Goal: Task Accomplishment & Management: Complete application form

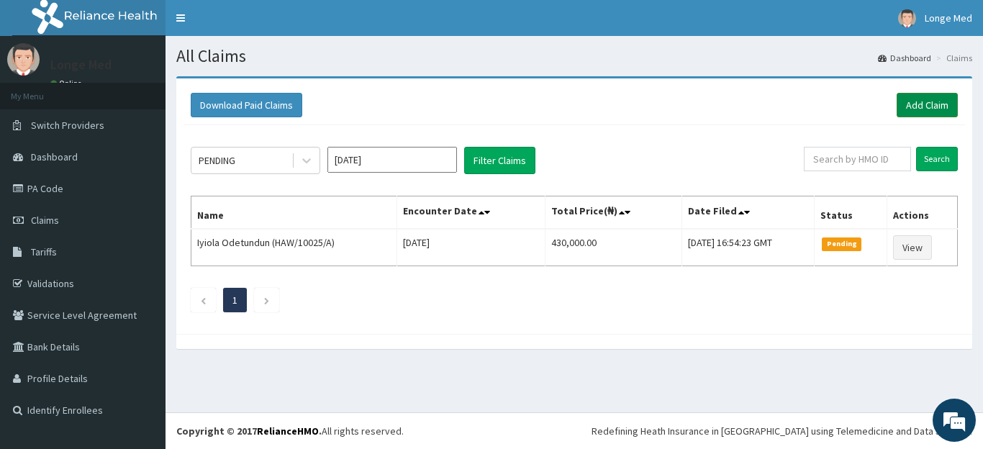
click at [926, 102] on link "Add Claim" at bounding box center [926, 105] width 61 height 24
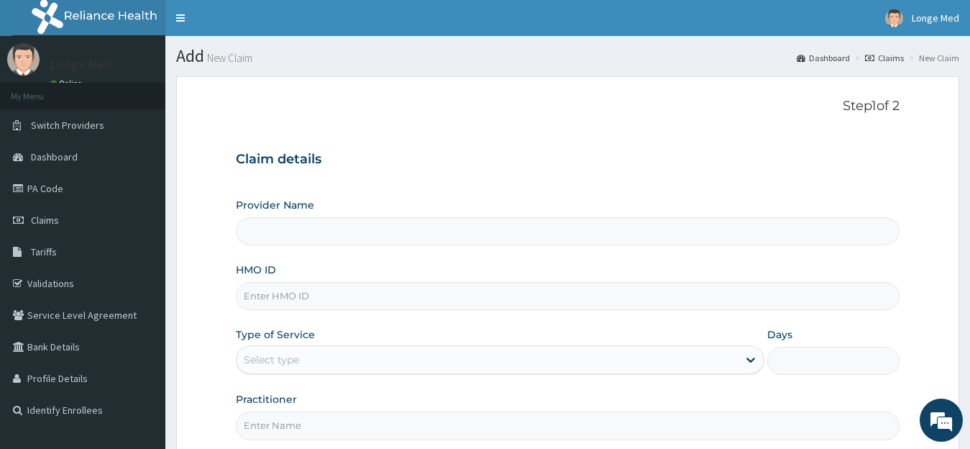
click at [272, 233] on input "Provider Name" at bounding box center [568, 231] width 665 height 28
click at [271, 296] on input "HMO ID" at bounding box center [568, 296] width 665 height 28
type input "[GEOGRAPHIC_DATA]"
click at [55, 215] on span "Claims" at bounding box center [45, 220] width 28 height 13
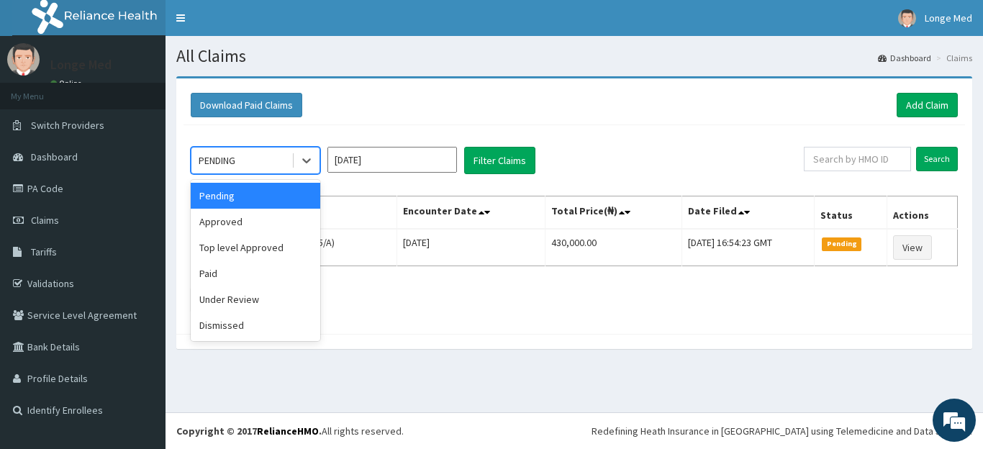
click at [306, 156] on icon at bounding box center [306, 160] width 14 height 14
click at [254, 247] on div "Top level Approved" at bounding box center [255, 248] width 129 height 26
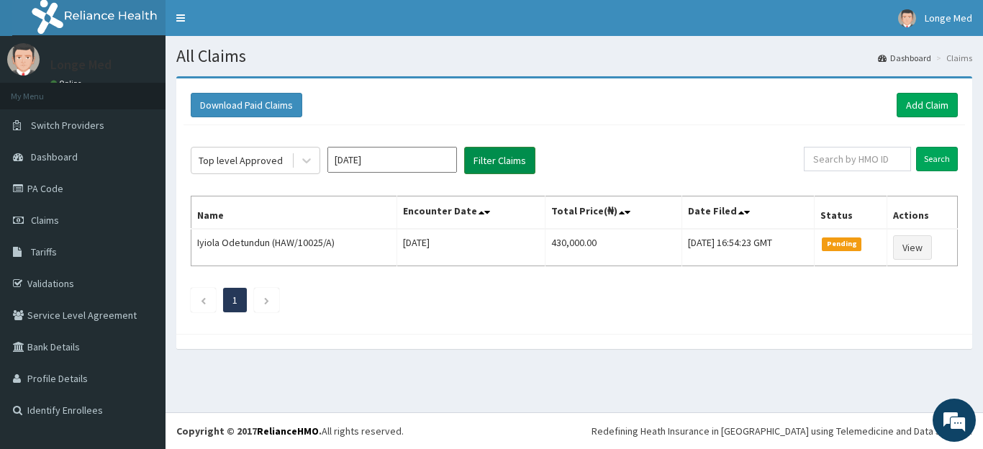
click at [499, 152] on button "Filter Claims" at bounding box center [499, 160] width 71 height 27
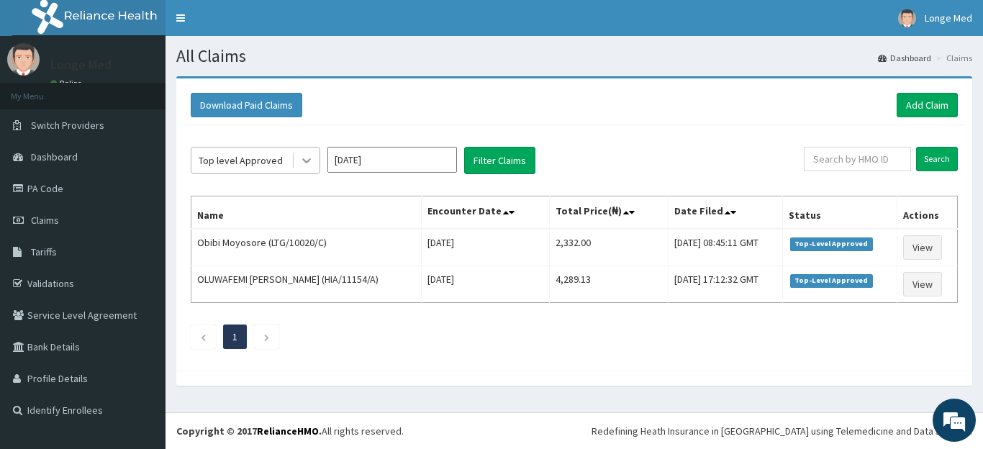
click at [307, 161] on icon at bounding box center [306, 161] width 9 height 5
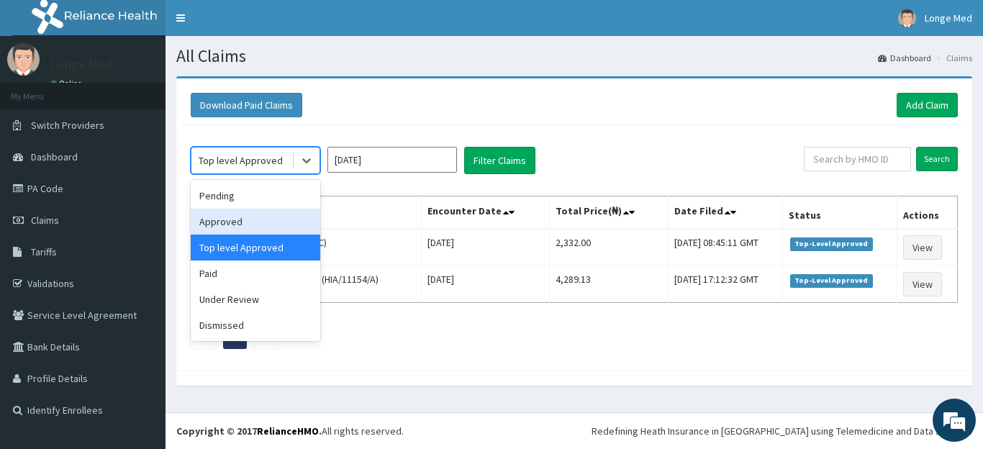
click at [270, 218] on div "Approved" at bounding box center [255, 222] width 129 height 26
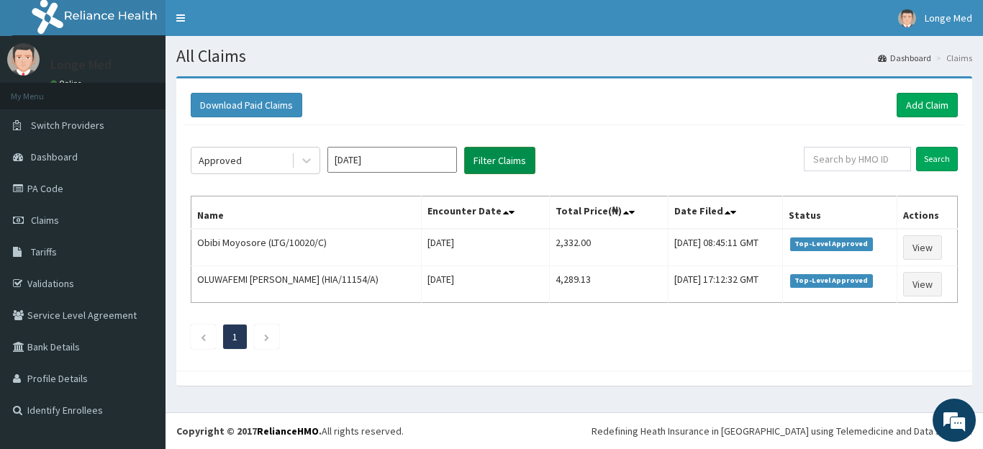
click at [509, 163] on button "Filter Claims" at bounding box center [499, 160] width 71 height 27
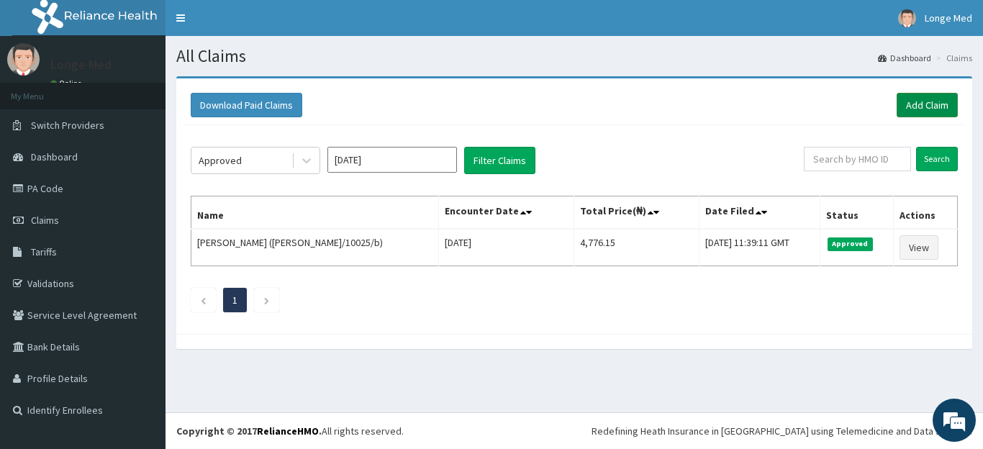
click at [926, 112] on link "Add Claim" at bounding box center [926, 105] width 61 height 24
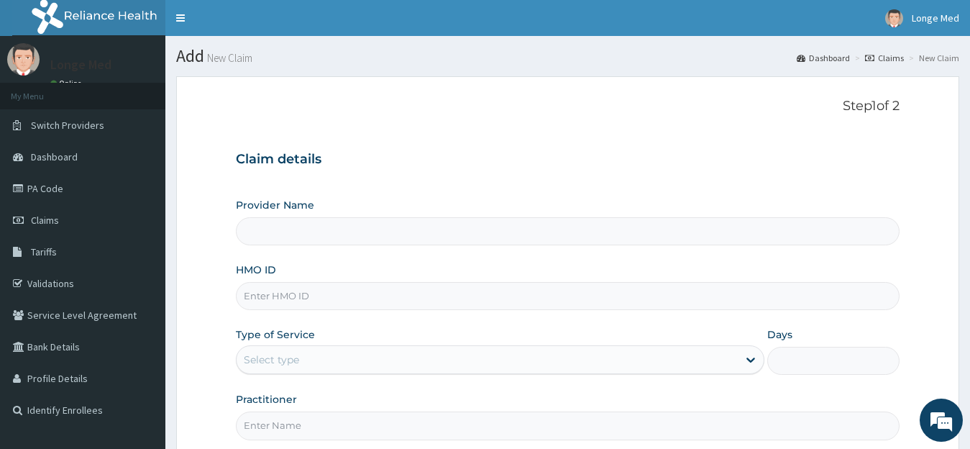
type input "[GEOGRAPHIC_DATA]"
type input "nrn/10108/b"
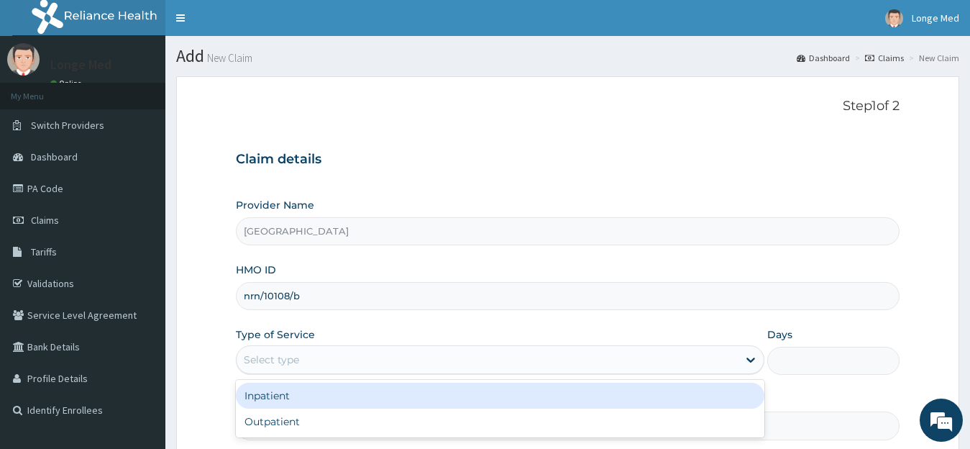
click at [283, 352] on div "Select type" at bounding box center [488, 359] width 502 height 23
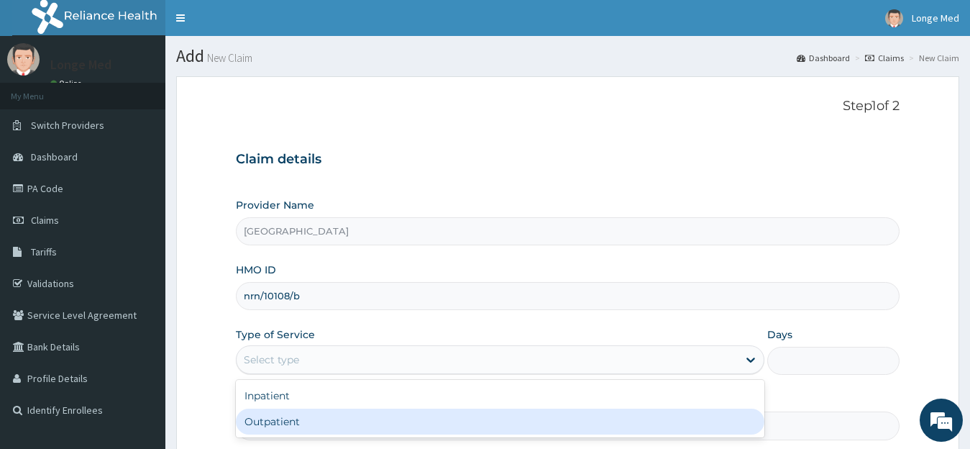
click at [278, 430] on div "Outpatient" at bounding box center [500, 422] width 529 height 26
type input "1"
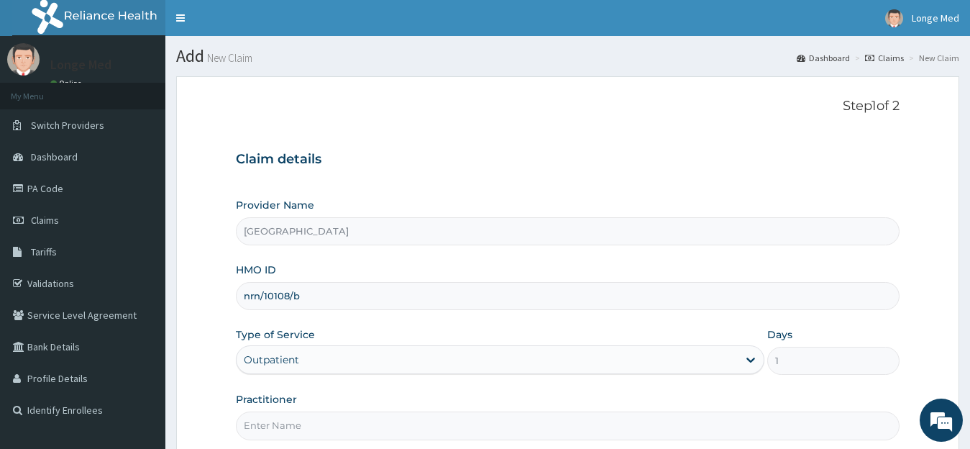
click at [278, 430] on input "Practitioner" at bounding box center [568, 425] width 665 height 28
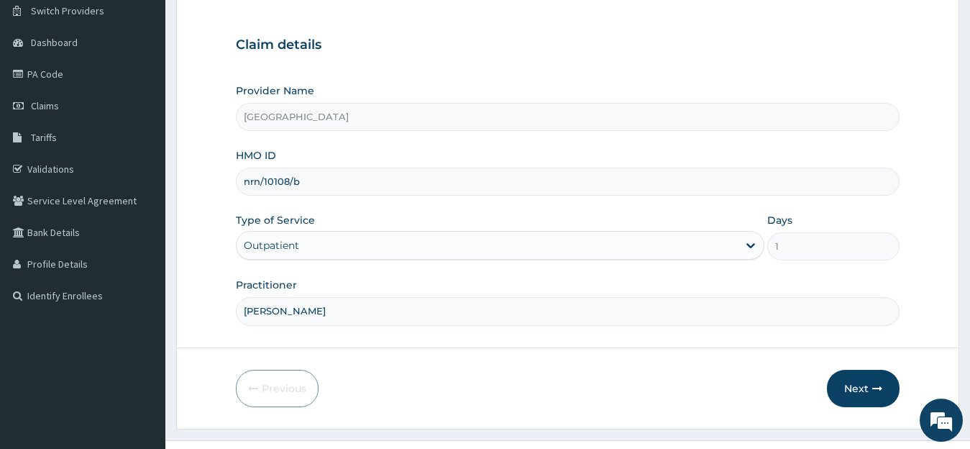
scroll to position [132, 0]
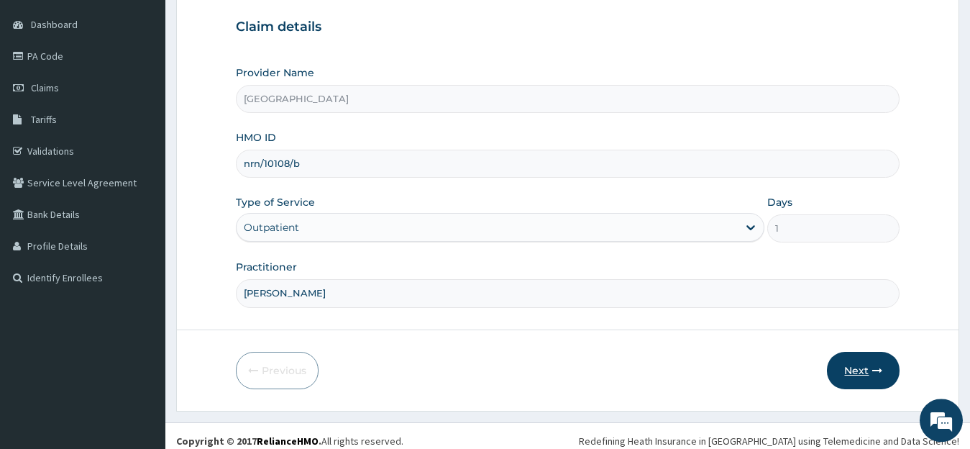
type input "dr azeez"
click at [873, 376] on button "Next" at bounding box center [863, 370] width 73 height 37
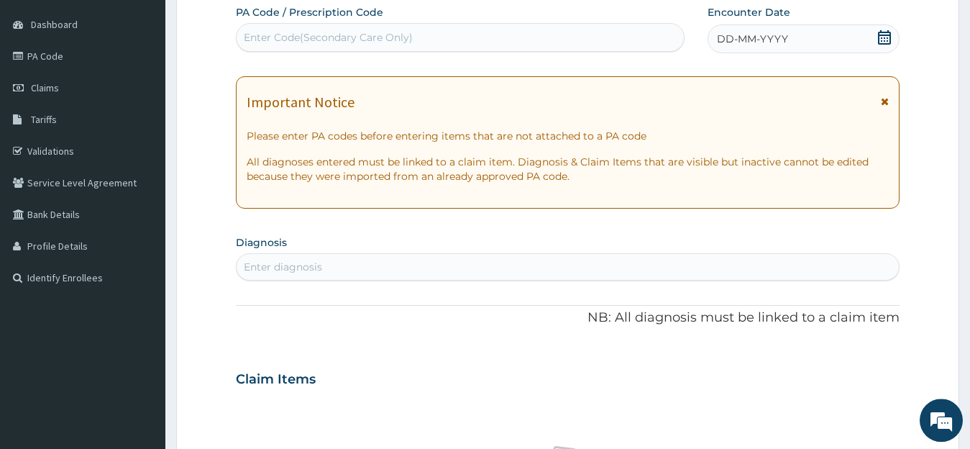
click at [880, 37] on icon at bounding box center [884, 37] width 13 height 14
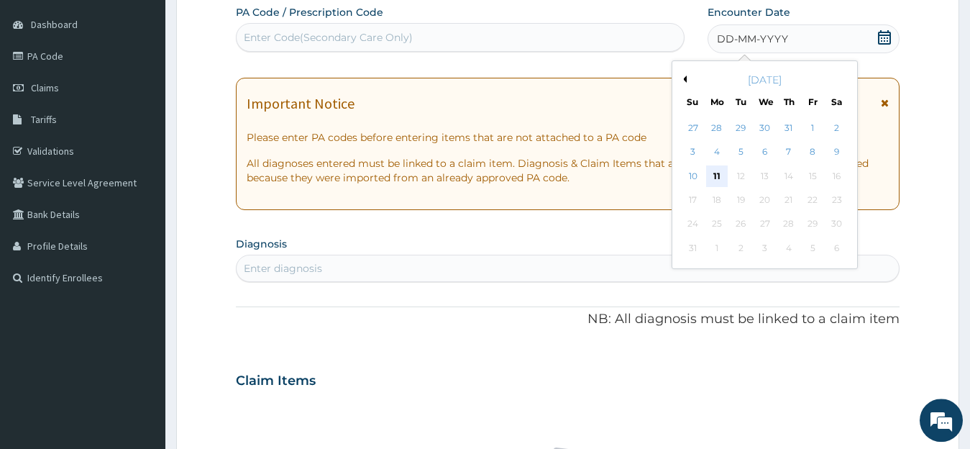
click at [716, 177] on div "11" at bounding box center [717, 176] width 22 height 22
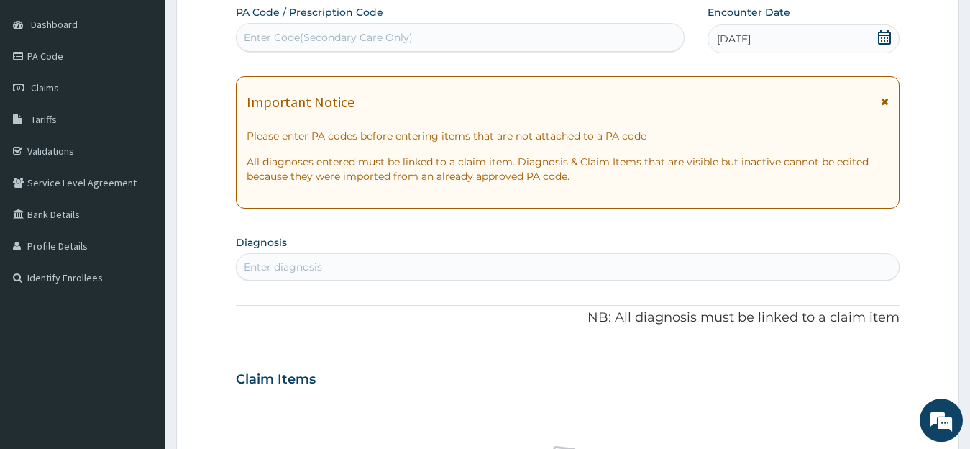
click at [310, 259] on div "Enter diagnosis" at bounding box center [568, 266] width 663 height 23
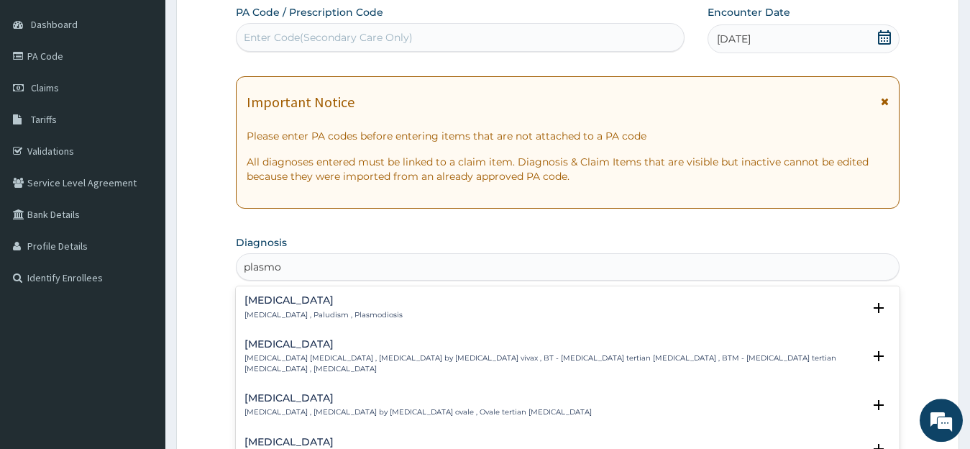
type input "plasmod"
click at [278, 304] on h4 "Malaria" at bounding box center [324, 300] width 158 height 11
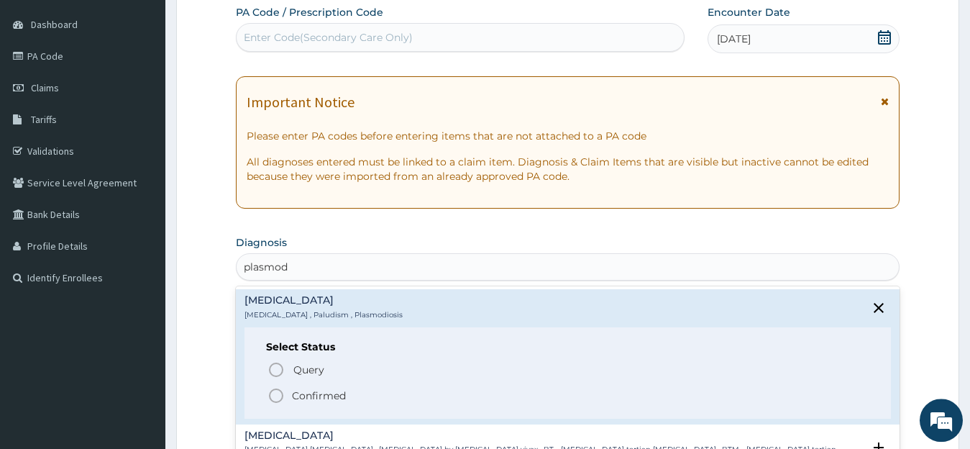
click at [269, 306] on h4 "Malaria" at bounding box center [324, 300] width 158 height 11
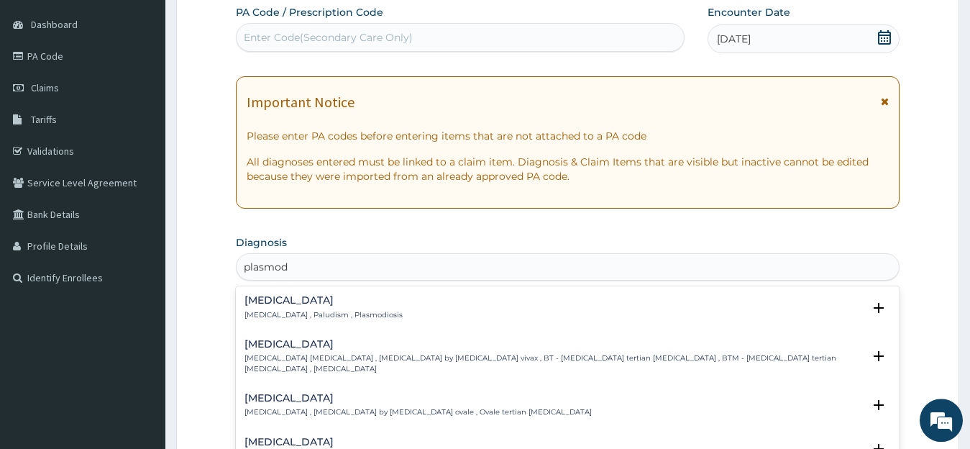
click at [285, 307] on div "[MEDICAL_DATA] [MEDICAL_DATA] , Paludism , Plasmodiosis" at bounding box center [324, 307] width 158 height 25
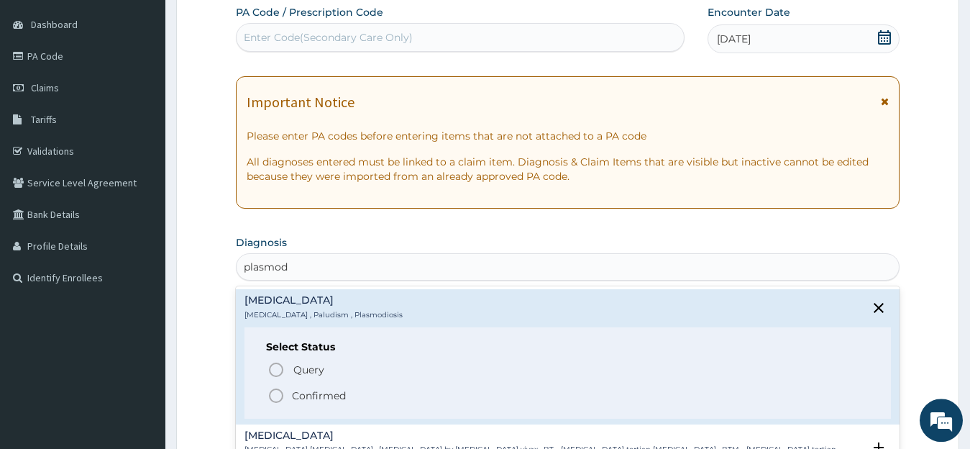
click at [273, 395] on icon "status option filled" at bounding box center [276, 395] width 17 height 17
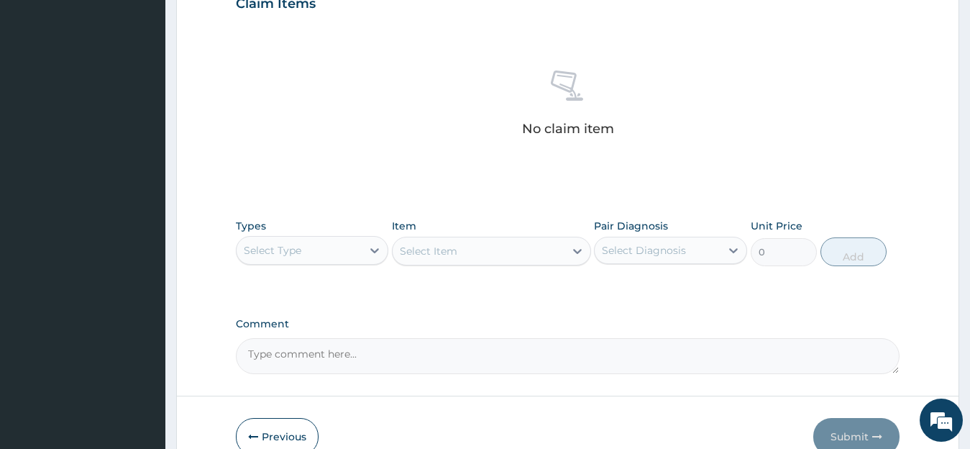
scroll to position [527, 0]
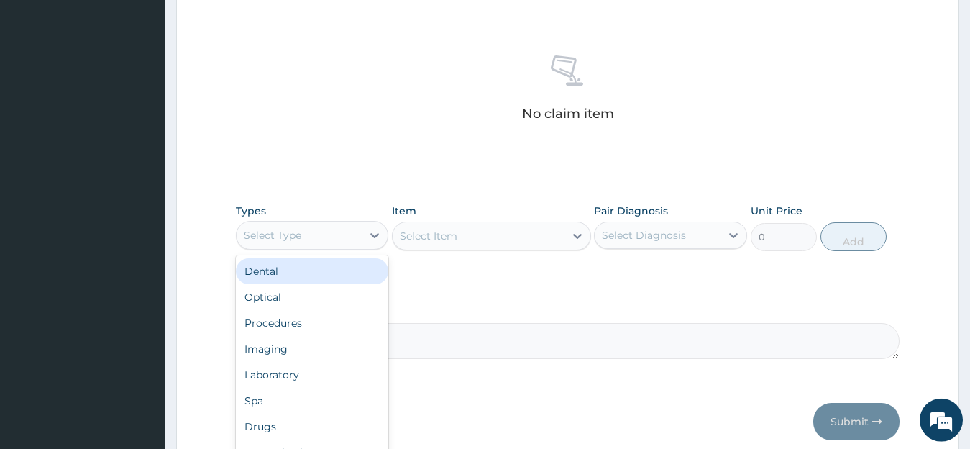
click at [332, 232] on div "Select Type" at bounding box center [300, 235] width 126 height 23
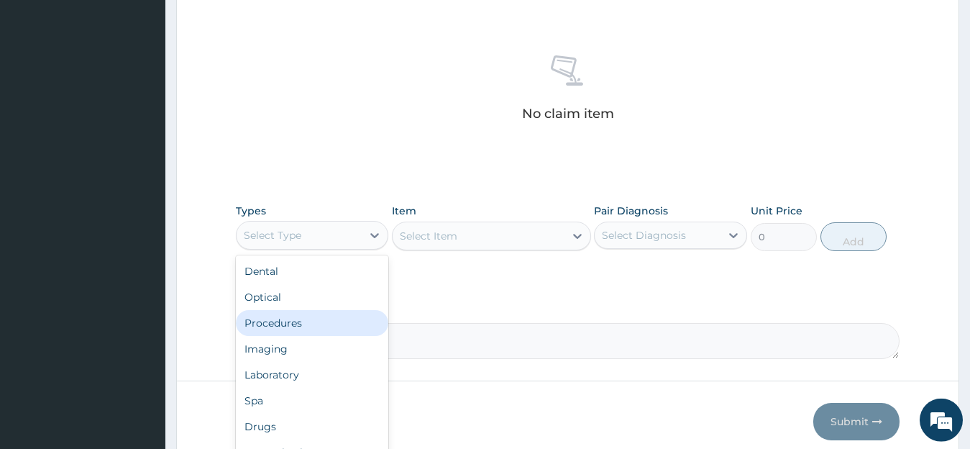
click at [309, 327] on div "Procedures" at bounding box center [312, 323] width 153 height 26
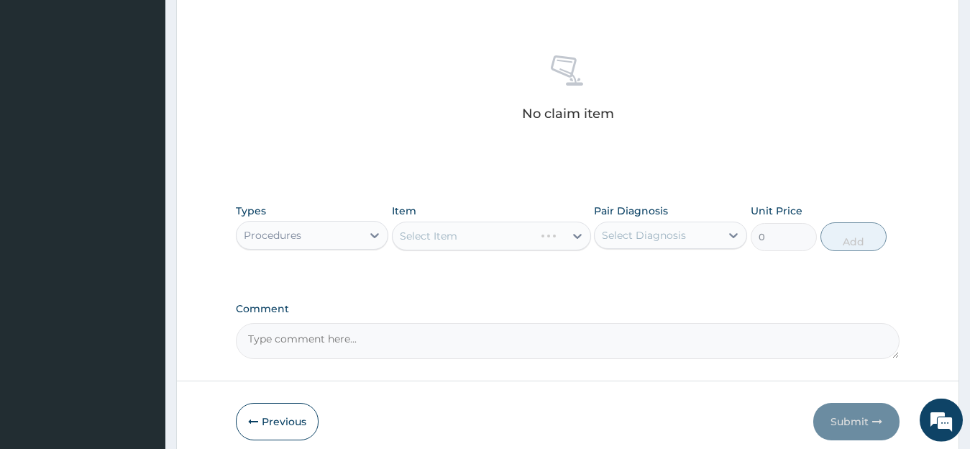
click at [529, 245] on div "Select Item" at bounding box center [491, 236] width 199 height 29
click at [529, 245] on div "Select Item" at bounding box center [479, 235] width 172 height 23
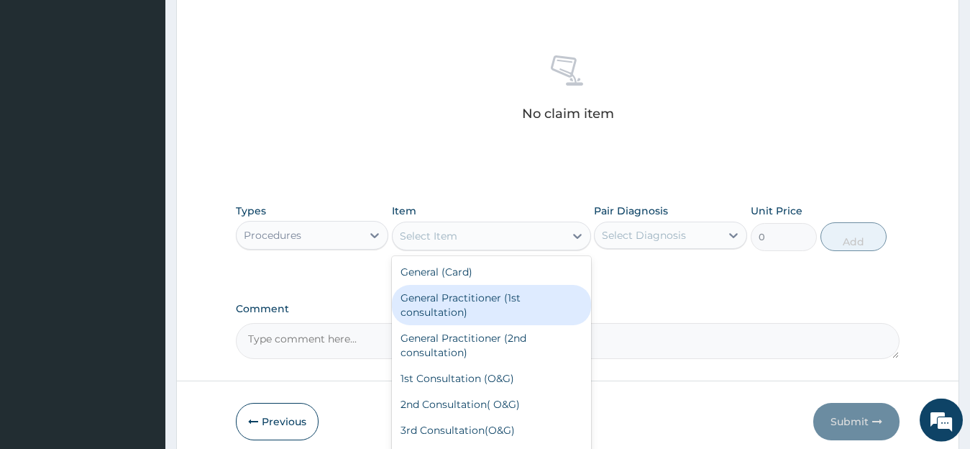
click at [497, 310] on div "General Practitioner (1st consultation)" at bounding box center [491, 305] width 199 height 40
type input "1500"
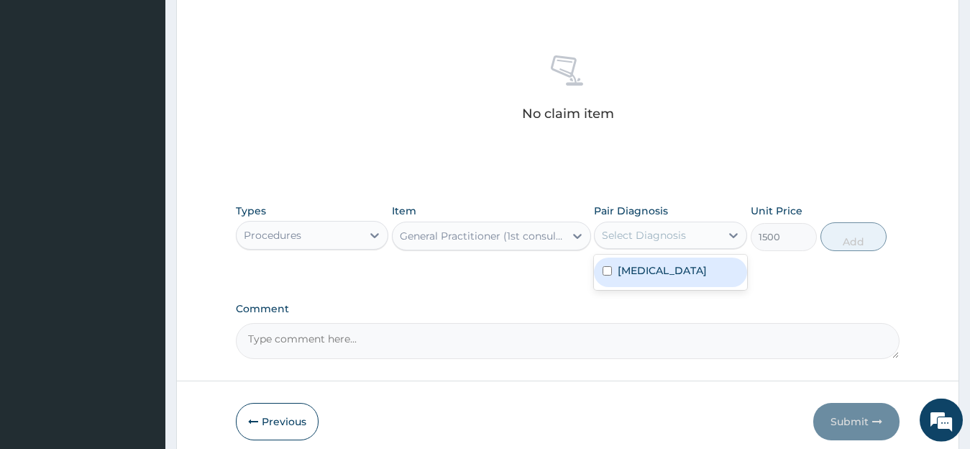
click at [685, 232] on div "Select Diagnosis" at bounding box center [644, 235] width 84 height 14
click at [678, 275] on div "[MEDICAL_DATA]" at bounding box center [670, 272] width 153 height 29
checkbox input "true"
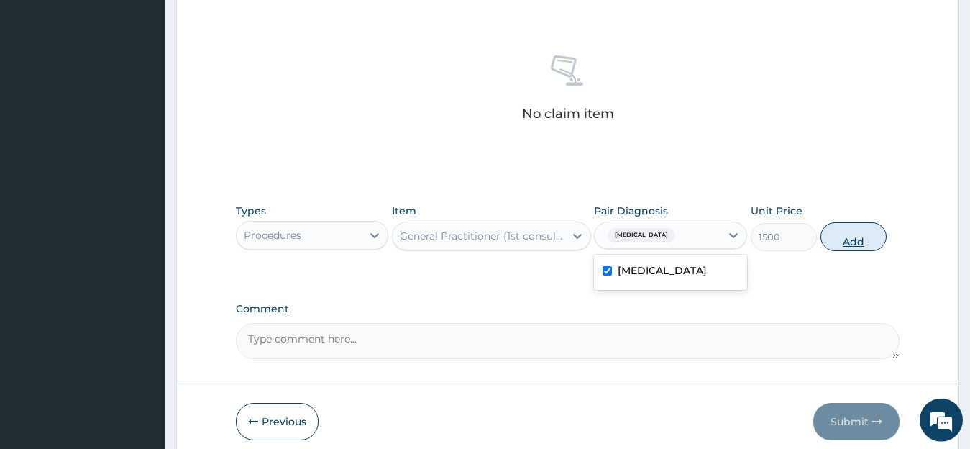
click at [855, 233] on button "Add" at bounding box center [854, 236] width 66 height 29
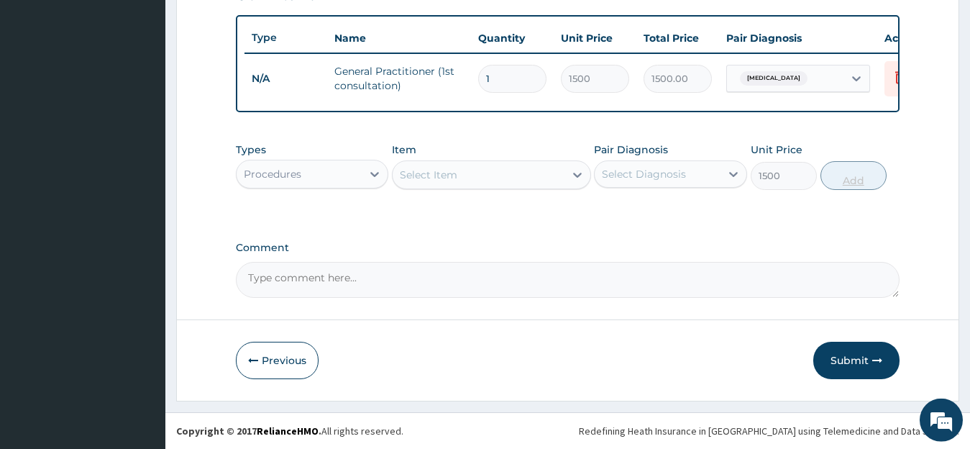
type input "0"
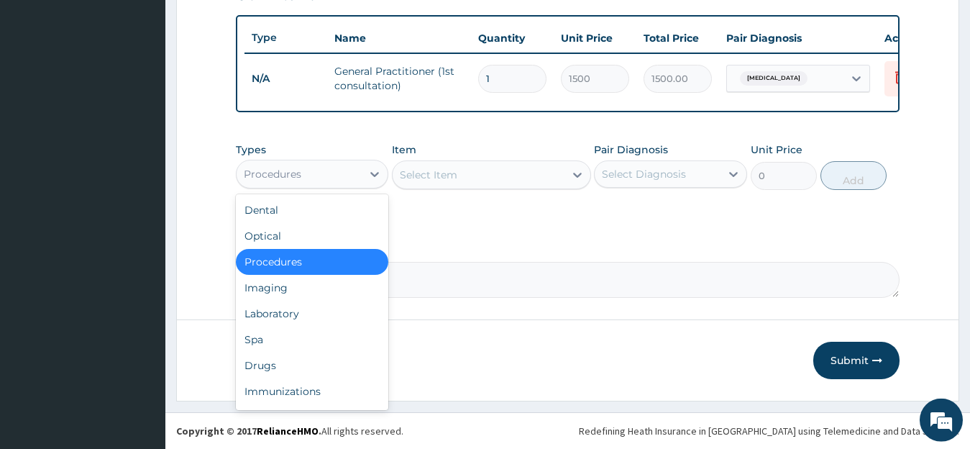
click at [327, 181] on div "Procedures" at bounding box center [300, 174] width 126 height 23
click at [306, 314] on div "Laboratory" at bounding box center [312, 314] width 153 height 26
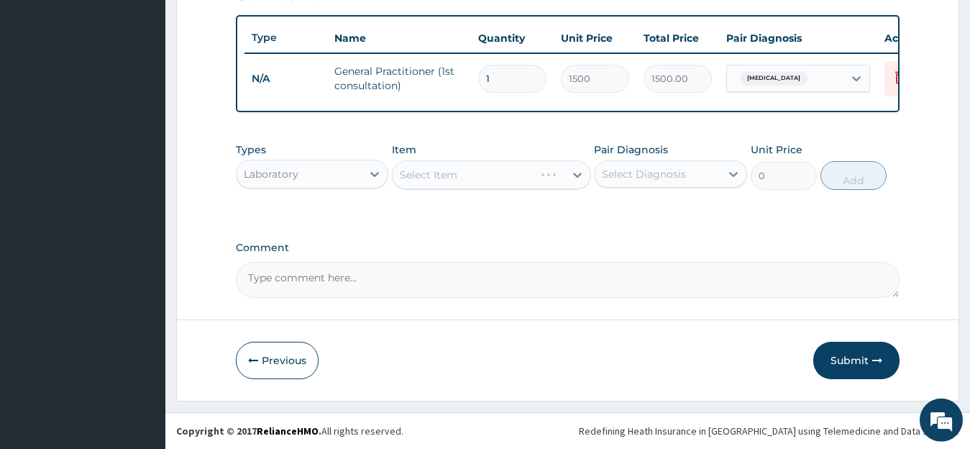
click at [534, 180] on div "Select Item" at bounding box center [491, 174] width 199 height 29
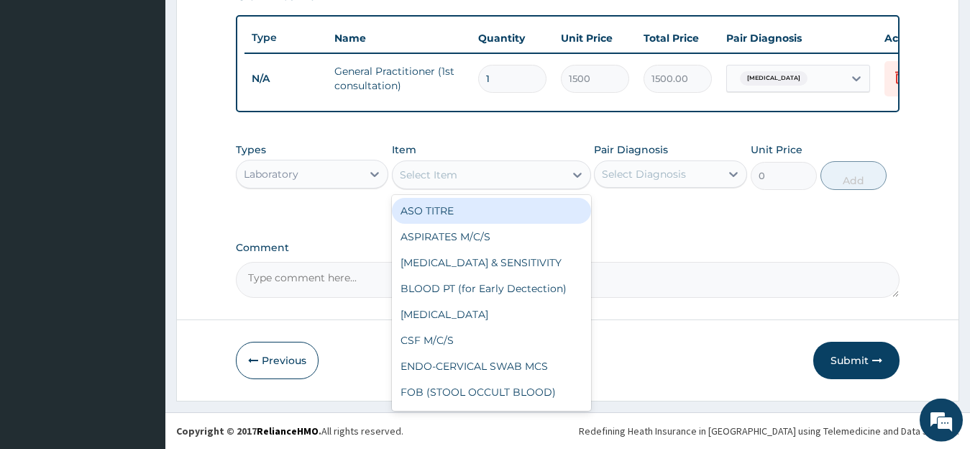
click at [534, 180] on div "Select Item" at bounding box center [479, 174] width 172 height 23
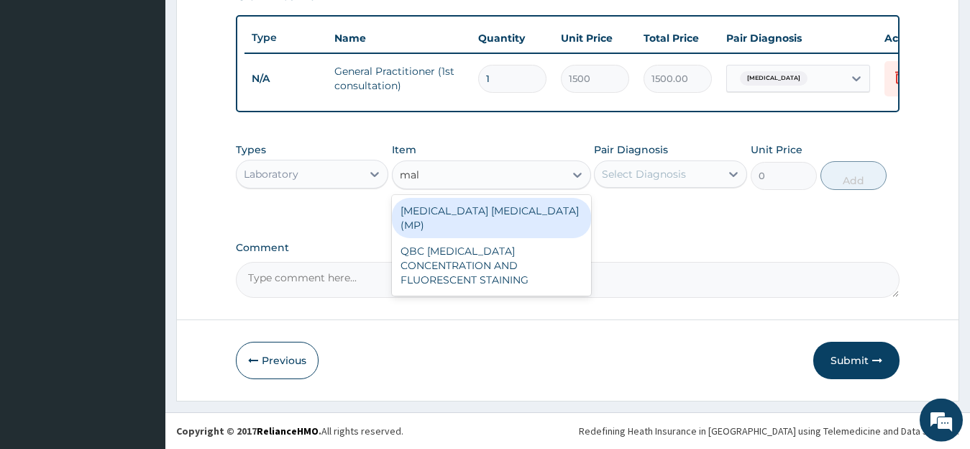
type input "mala"
click at [501, 217] on div "[MEDICAL_DATA] [MEDICAL_DATA] (MP)" at bounding box center [491, 218] width 199 height 40
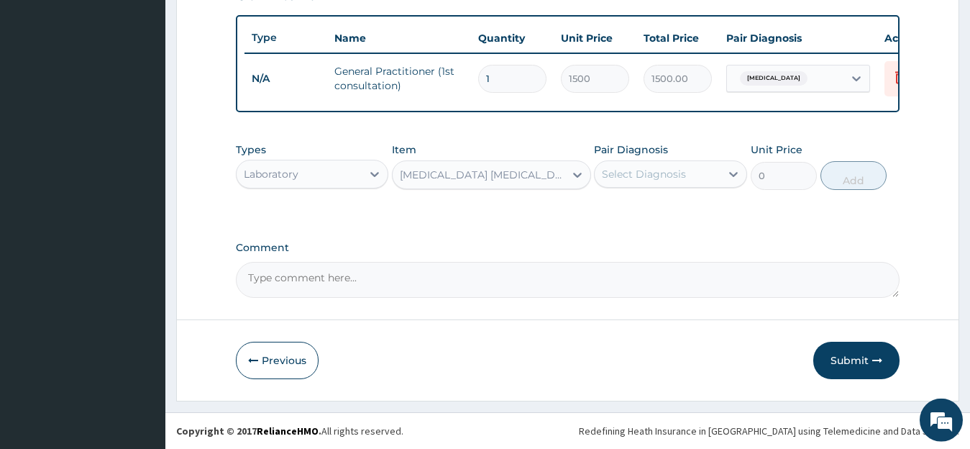
type input "728"
click at [655, 174] on div "Select Diagnosis" at bounding box center [644, 174] width 84 height 14
click at [655, 217] on label "[MEDICAL_DATA]" at bounding box center [662, 209] width 89 height 14
checkbox input "true"
click at [875, 184] on button "Add" at bounding box center [854, 175] width 66 height 29
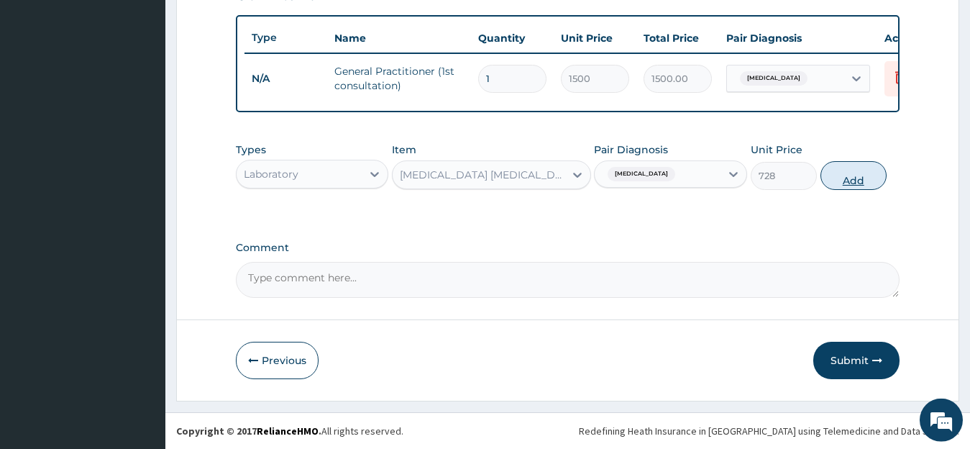
type input "0"
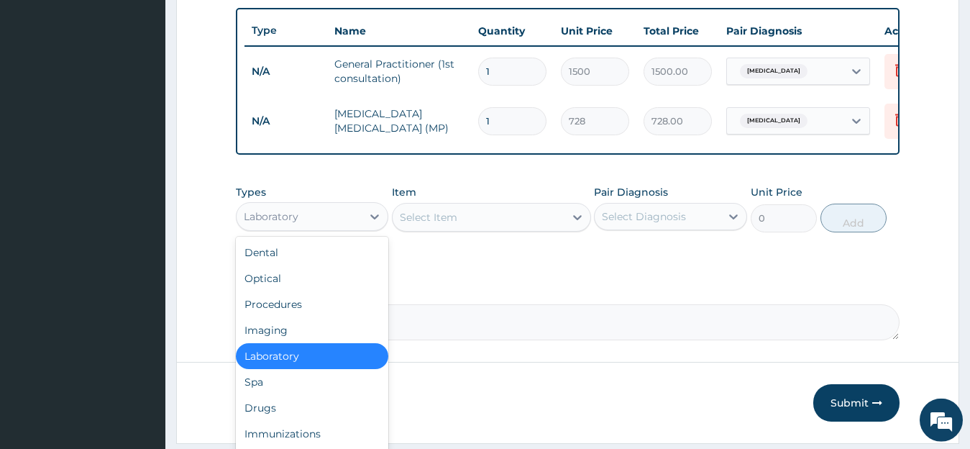
click at [340, 228] on div "Laboratory" at bounding box center [300, 216] width 126 height 23
click at [313, 413] on div "Drugs" at bounding box center [312, 408] width 153 height 26
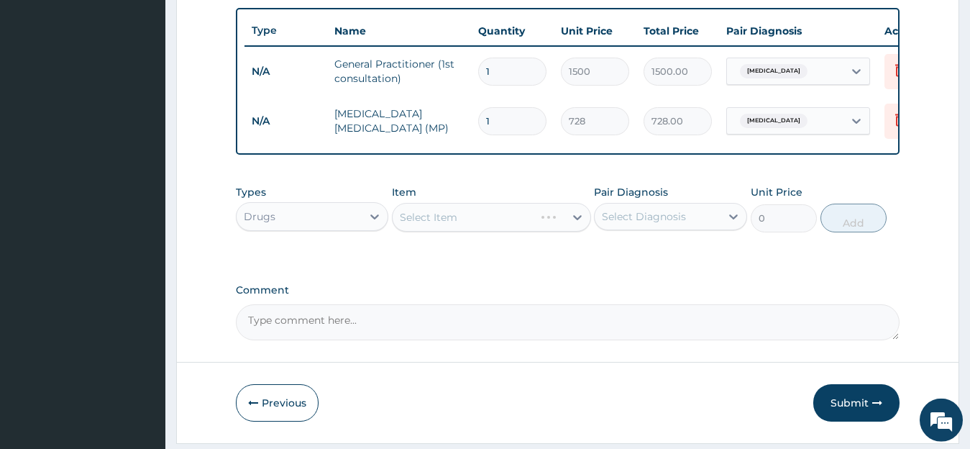
click at [516, 225] on div "Select Item" at bounding box center [491, 217] width 199 height 29
click at [516, 225] on div "Select Item" at bounding box center [464, 217] width 142 height 23
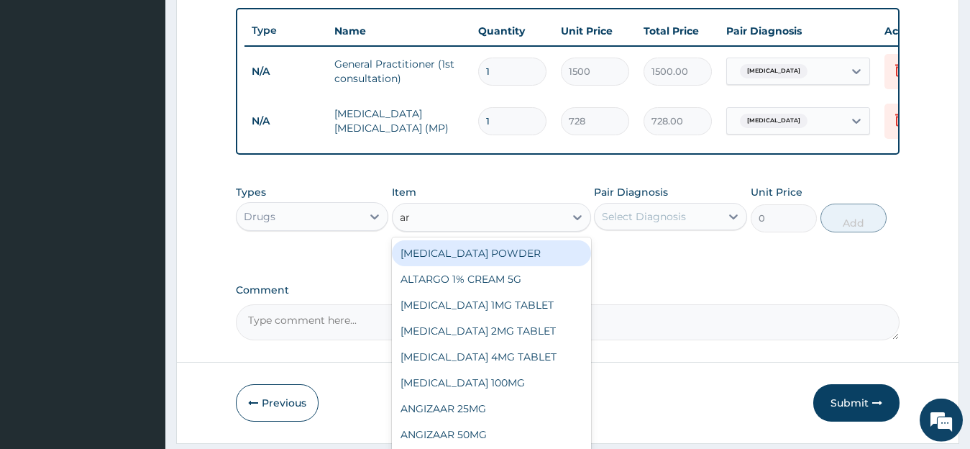
type input "art"
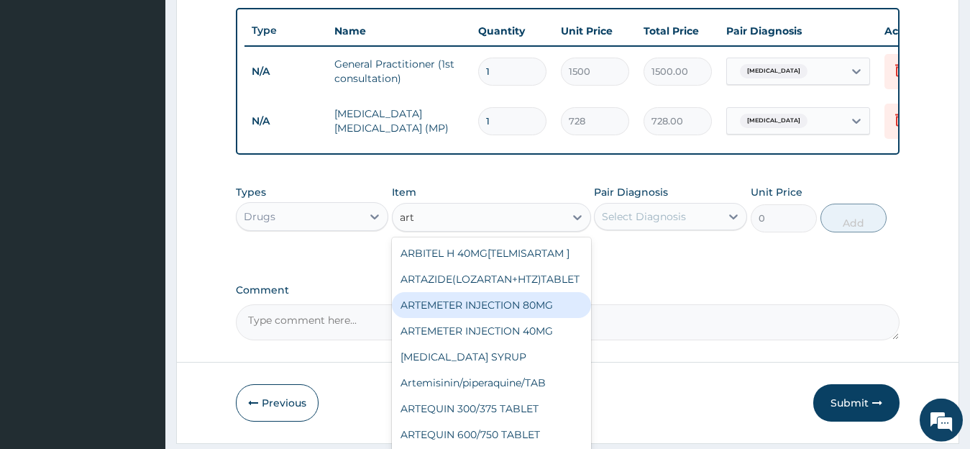
click at [532, 318] on div "ARTEMETER INJECTION 80MG" at bounding box center [491, 305] width 199 height 26
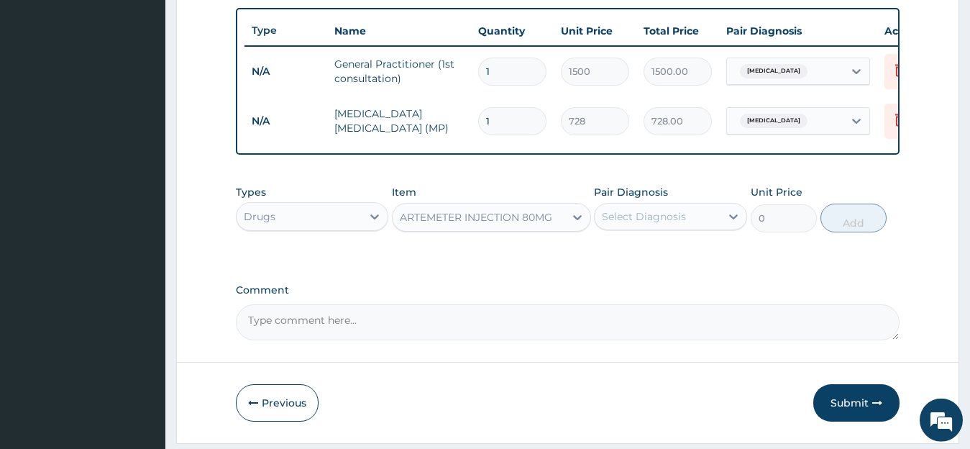
type input "273"
click at [691, 227] on div "Select Diagnosis" at bounding box center [658, 216] width 126 height 23
click at [675, 268] on div "[MEDICAL_DATA]" at bounding box center [670, 253] width 153 height 29
checkbox input "true"
click at [859, 227] on button "Add" at bounding box center [854, 218] width 66 height 29
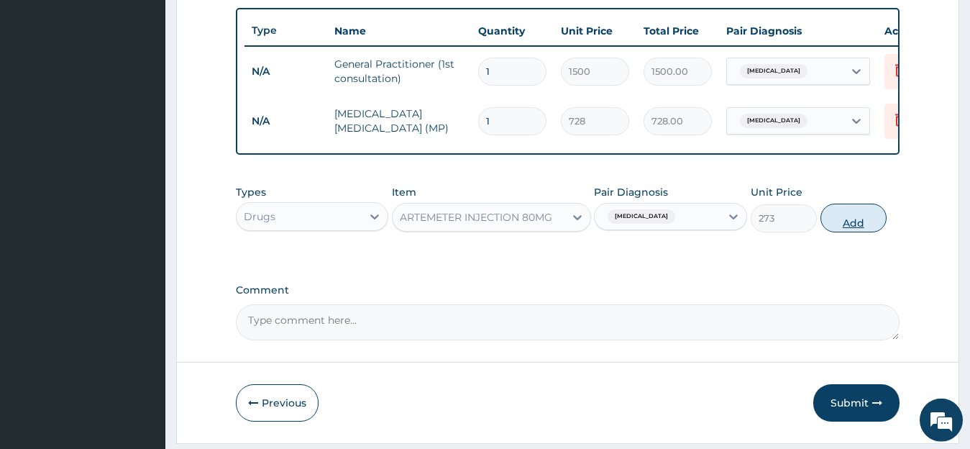
type input "0"
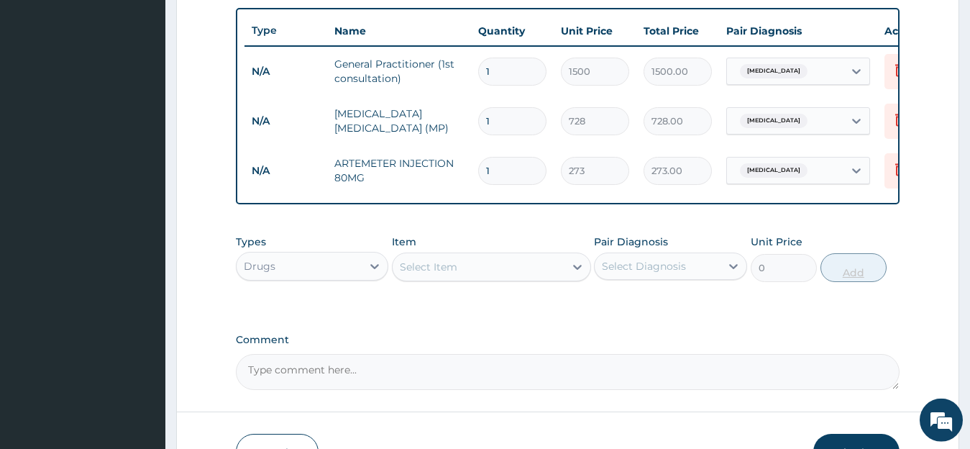
type input "0.00"
type input "6"
type input "1638.00"
type input "6"
click at [453, 274] on div "Select Item" at bounding box center [429, 267] width 58 height 14
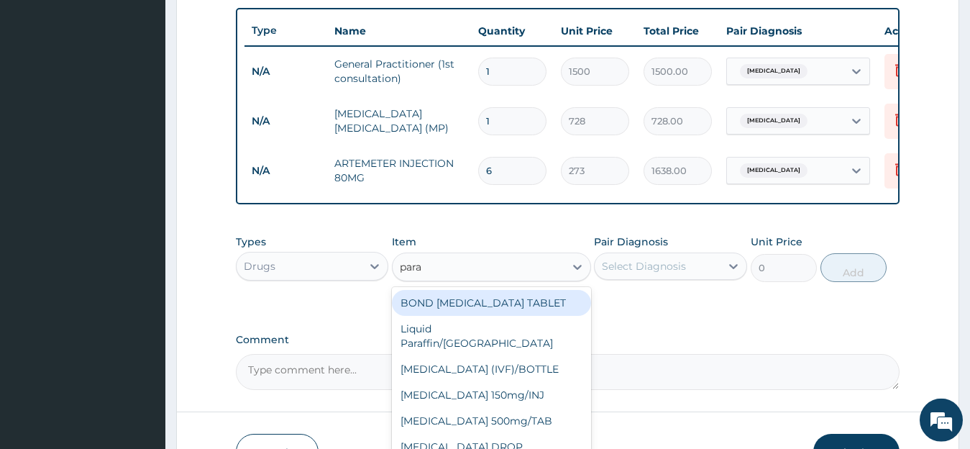
type input "parac"
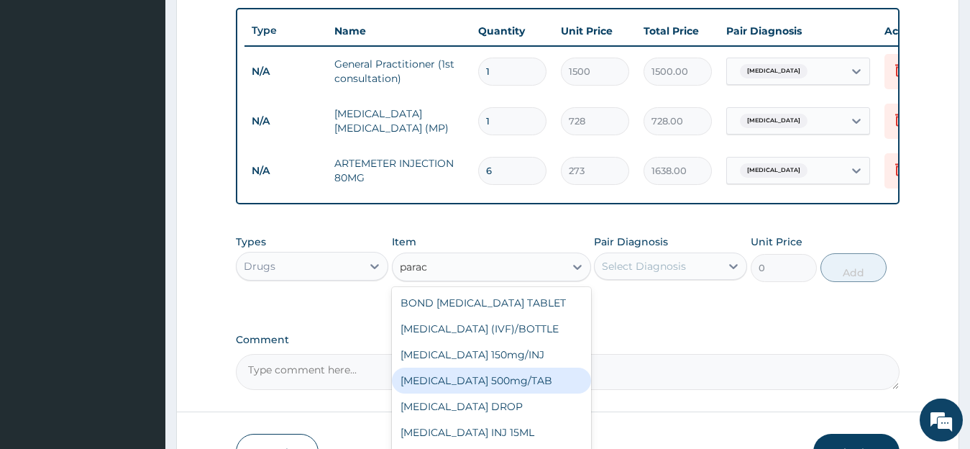
click at [548, 393] on div "[MEDICAL_DATA] 500mg/TAB" at bounding box center [491, 381] width 199 height 26
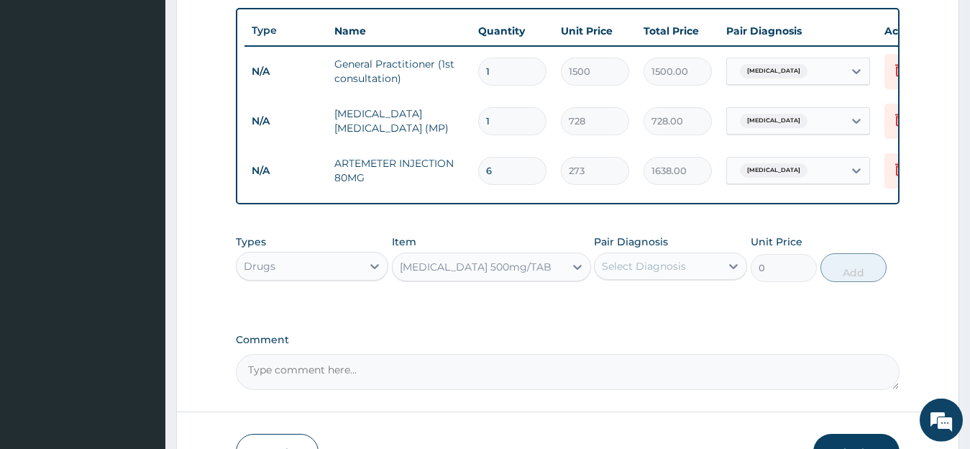
type input "6.83"
click at [688, 278] on div "Select Diagnosis" at bounding box center [658, 266] width 126 height 23
click at [685, 318] on div "[MEDICAL_DATA]" at bounding box center [670, 302] width 153 height 29
checkbox input "true"
click at [847, 282] on button "Add" at bounding box center [854, 267] width 66 height 29
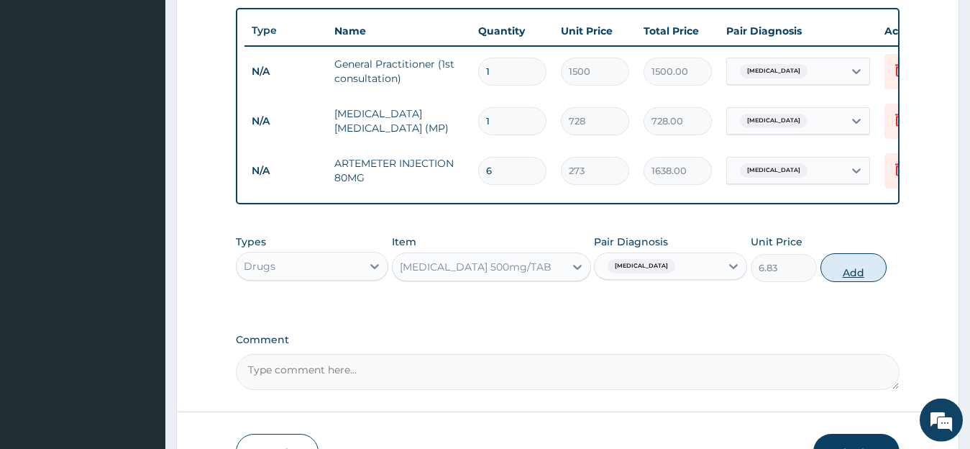
type input "0"
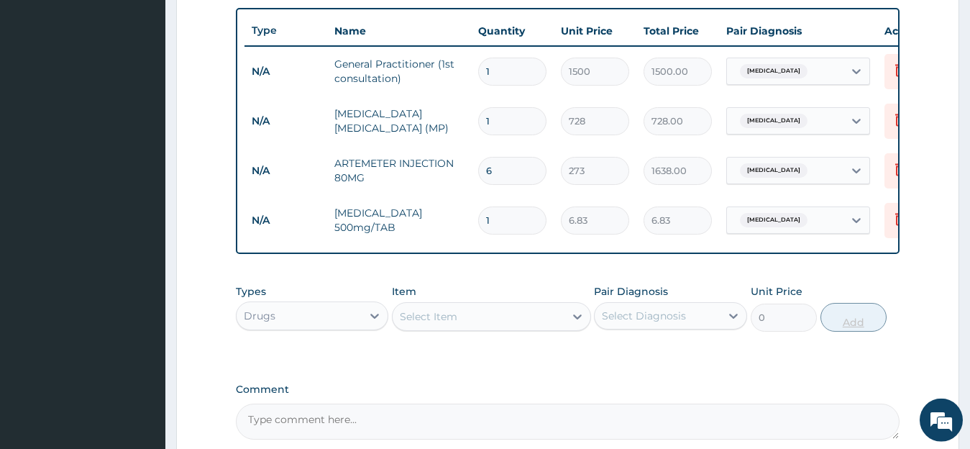
type input "0.00"
type input "2"
type input "13.66"
type input "20"
type input "136.60"
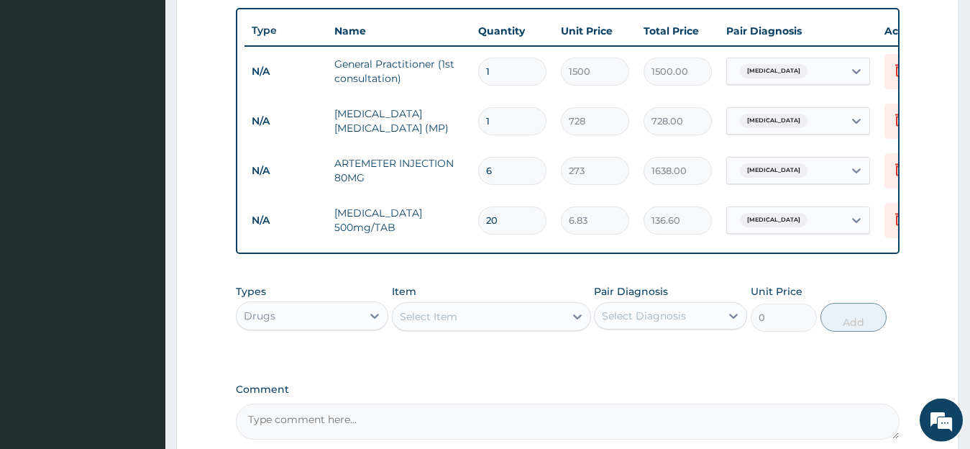
type input "20"
click at [514, 324] on div "Select Item" at bounding box center [479, 316] width 172 height 23
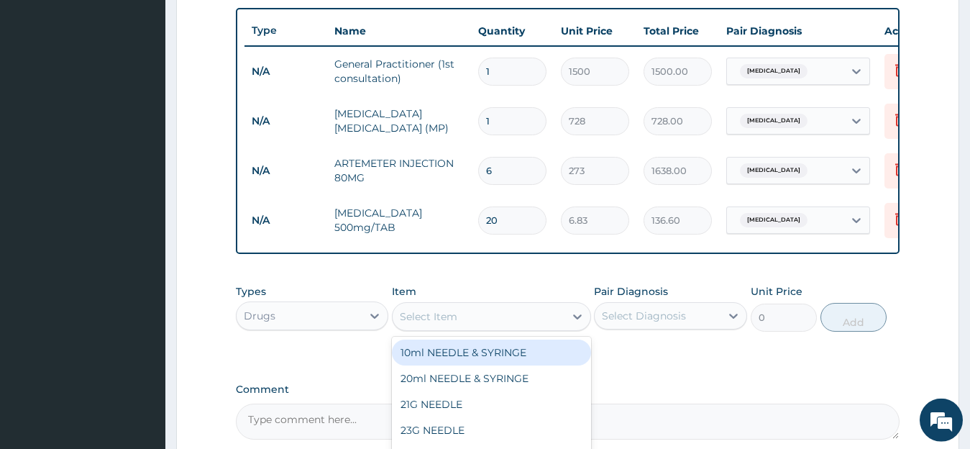
click at [514, 324] on div "Select Item" at bounding box center [479, 316] width 172 height 23
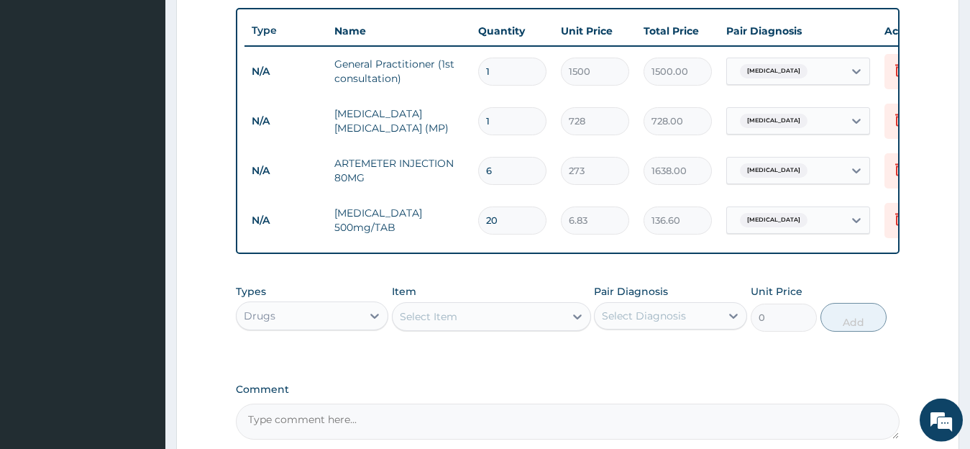
click at [514, 324] on div "Select Item" at bounding box center [479, 316] width 172 height 23
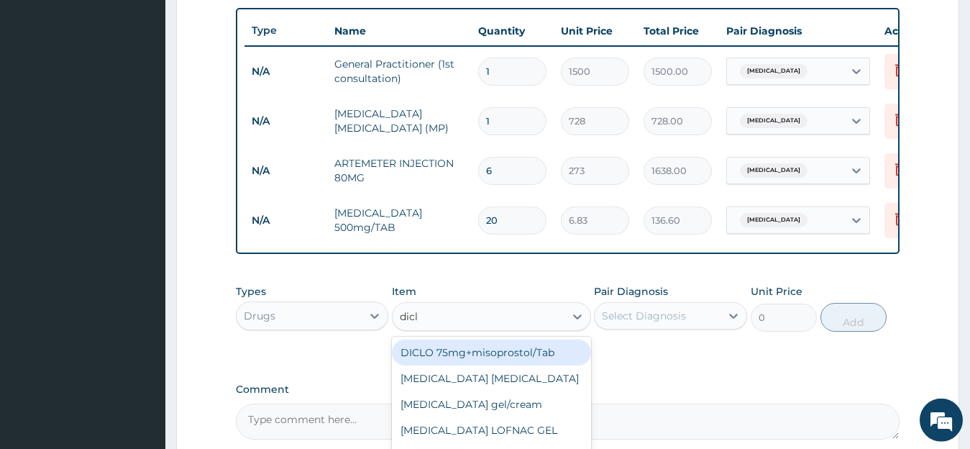
type input "diclo"
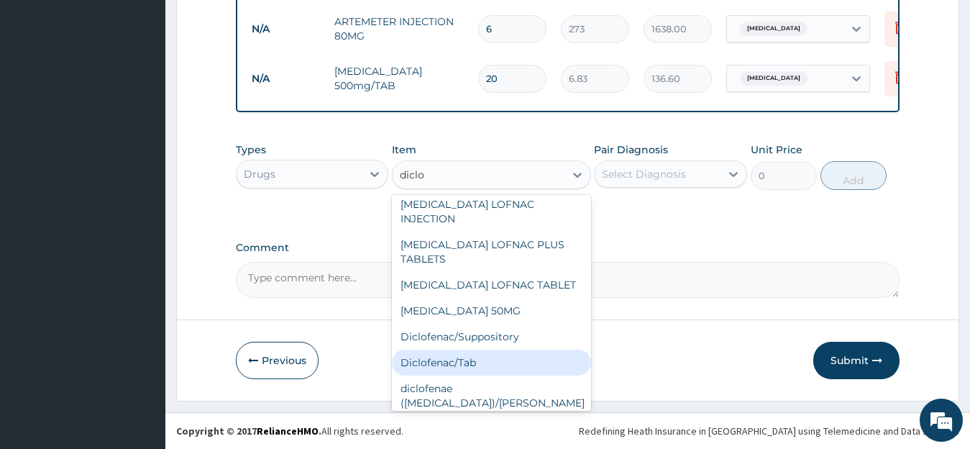
scroll to position [181, 0]
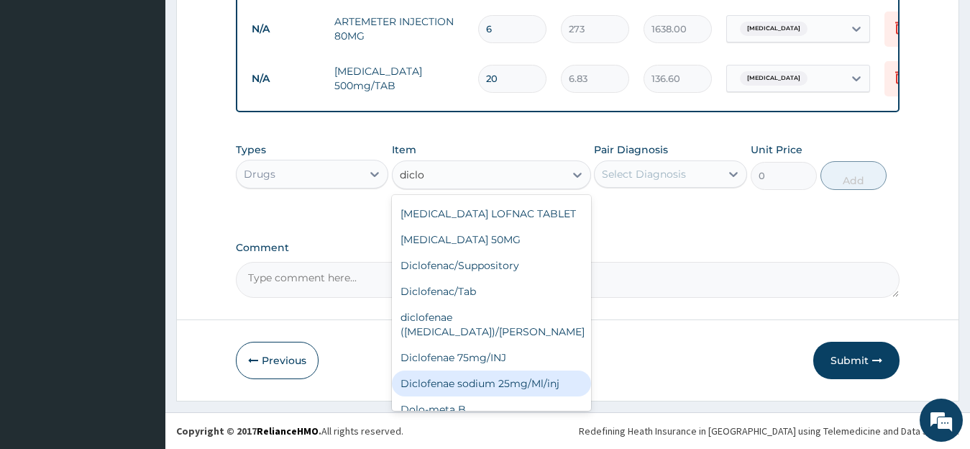
click at [527, 370] on div "Diclofenae sodium 25mg/Ml/inj" at bounding box center [491, 383] width 199 height 26
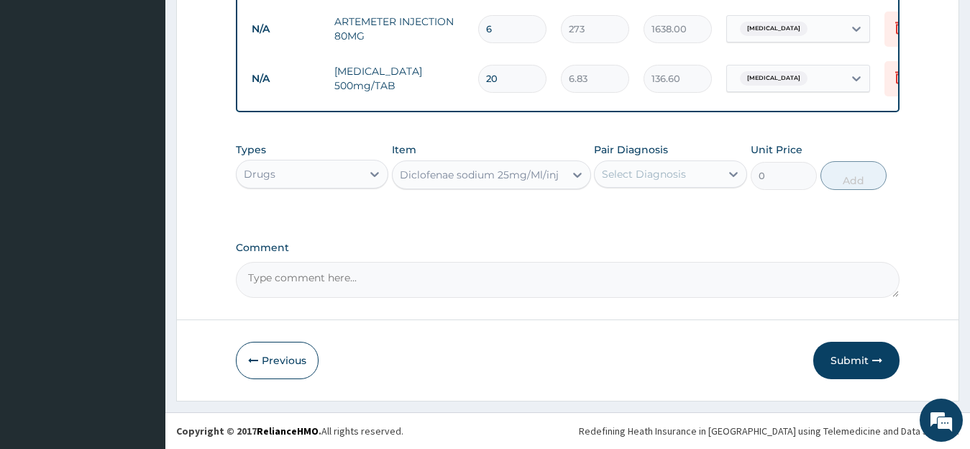
type input "238.87"
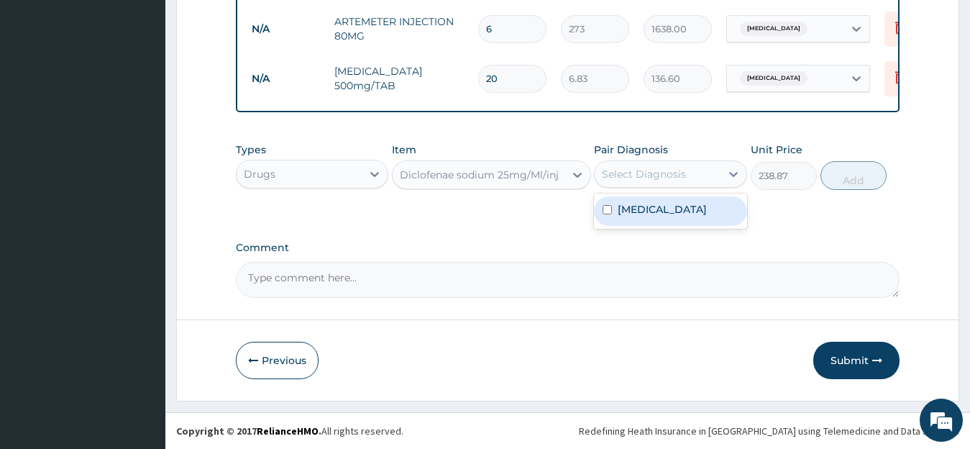
click at [691, 183] on div "Select Diagnosis" at bounding box center [658, 174] width 126 height 23
click at [675, 203] on div "[MEDICAL_DATA]" at bounding box center [670, 210] width 153 height 29
checkbox input "true"
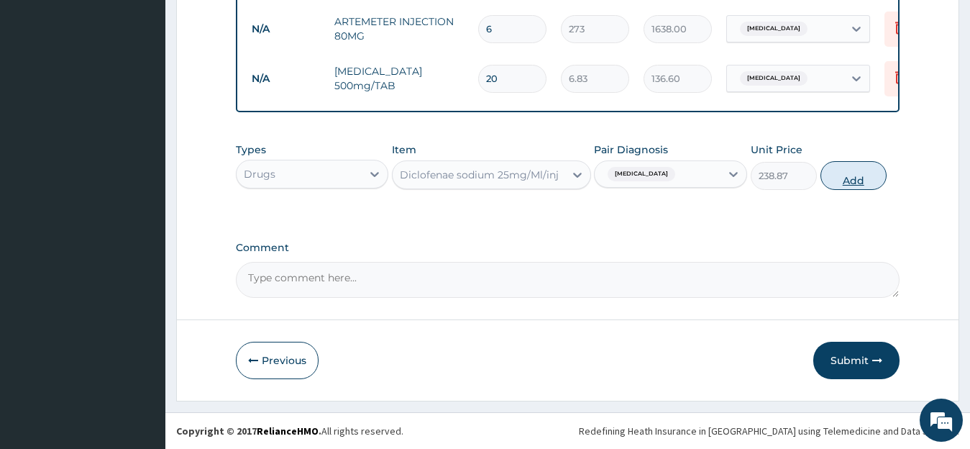
click at [849, 178] on button "Add" at bounding box center [854, 175] width 66 height 29
type input "0"
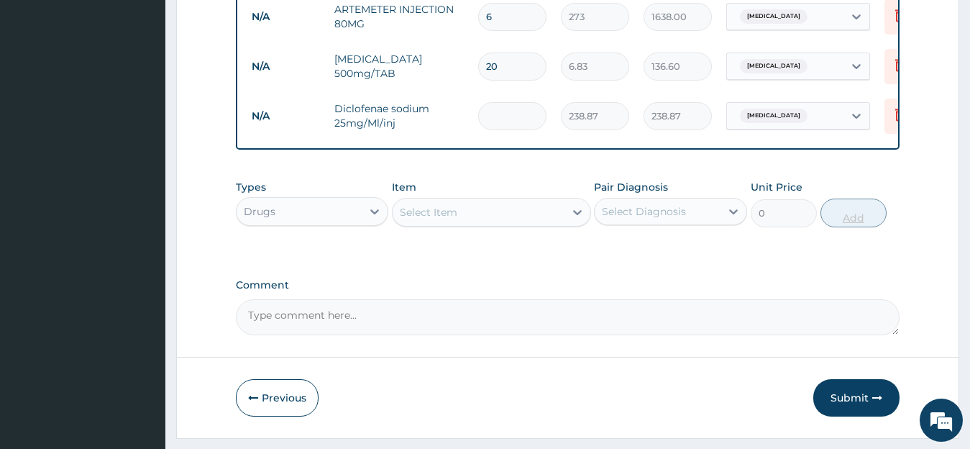
type input "0.00"
type input "3"
type input "716.61"
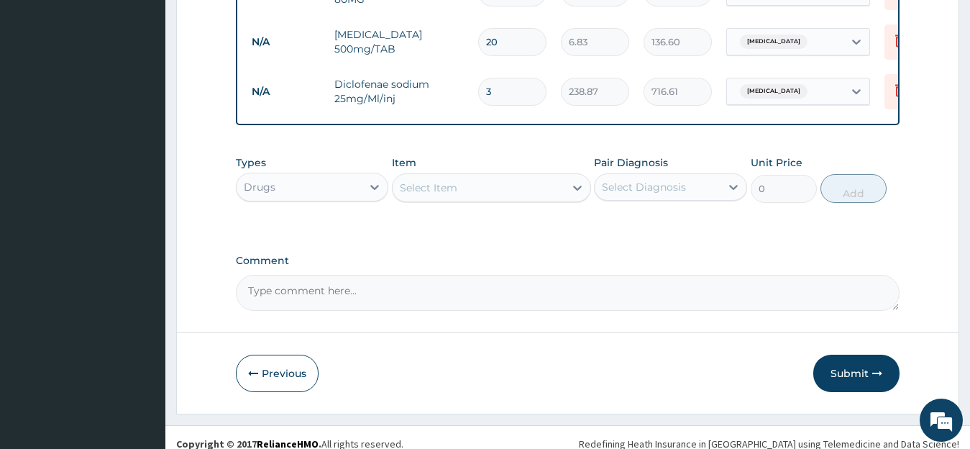
scroll to position [719, 0]
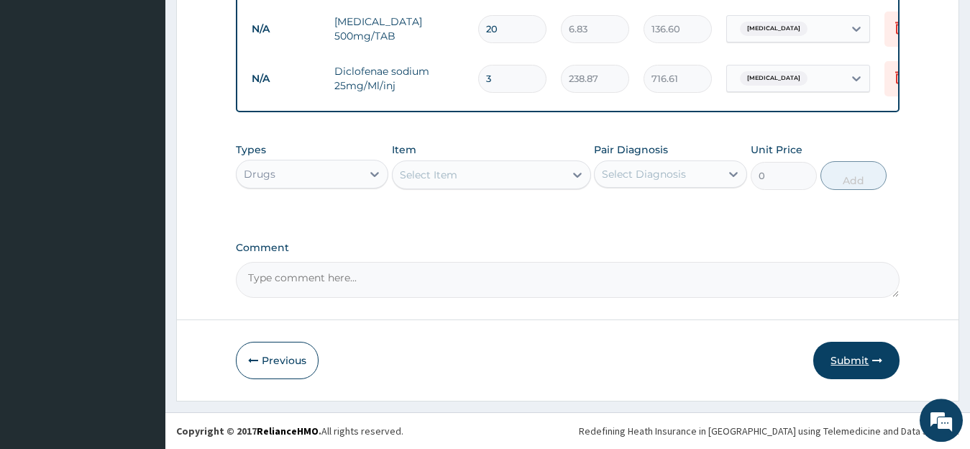
type input "3"
click at [855, 370] on button "Submit" at bounding box center [857, 360] width 86 height 37
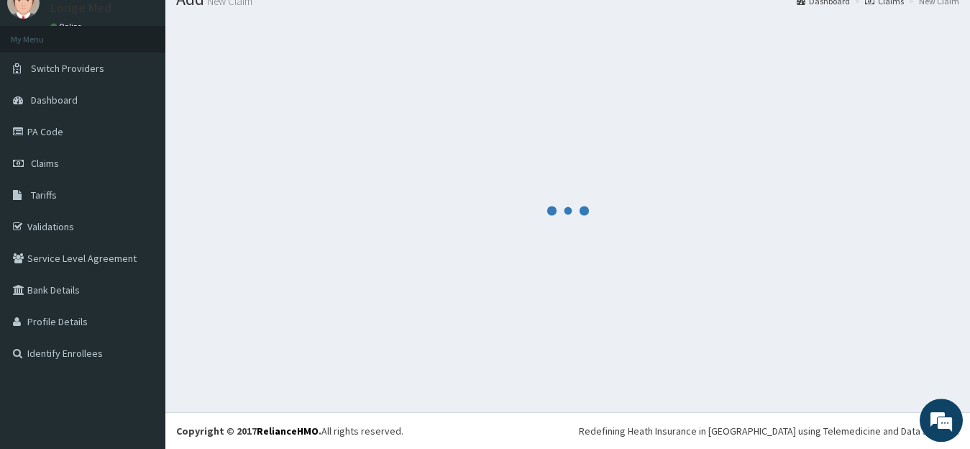
scroll to position [57, 0]
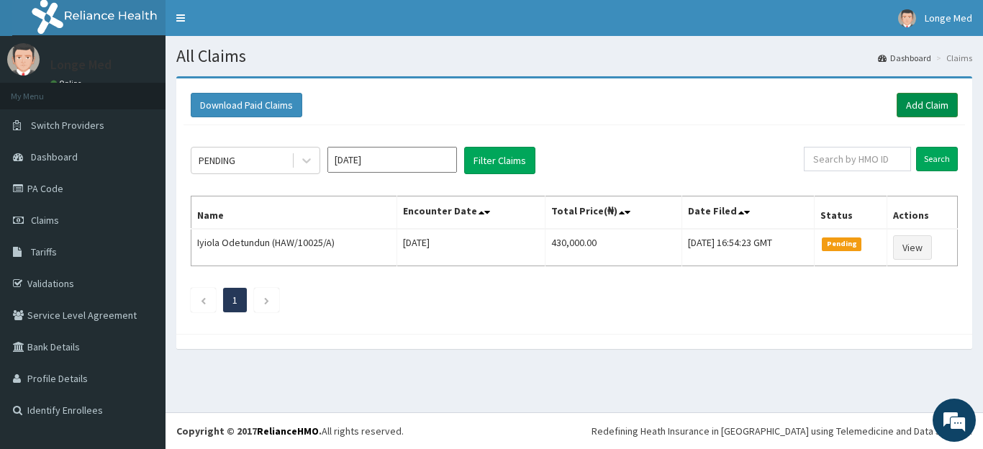
click at [938, 104] on link "Add Claim" at bounding box center [926, 105] width 61 height 24
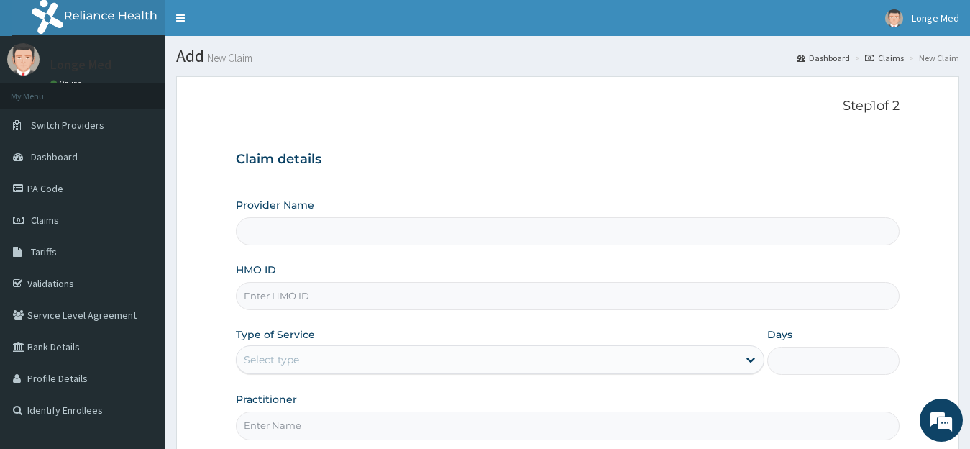
type input "[GEOGRAPHIC_DATA]"
click at [278, 295] on input "HMO ID" at bounding box center [568, 296] width 665 height 28
type input "OKB/11037/A"
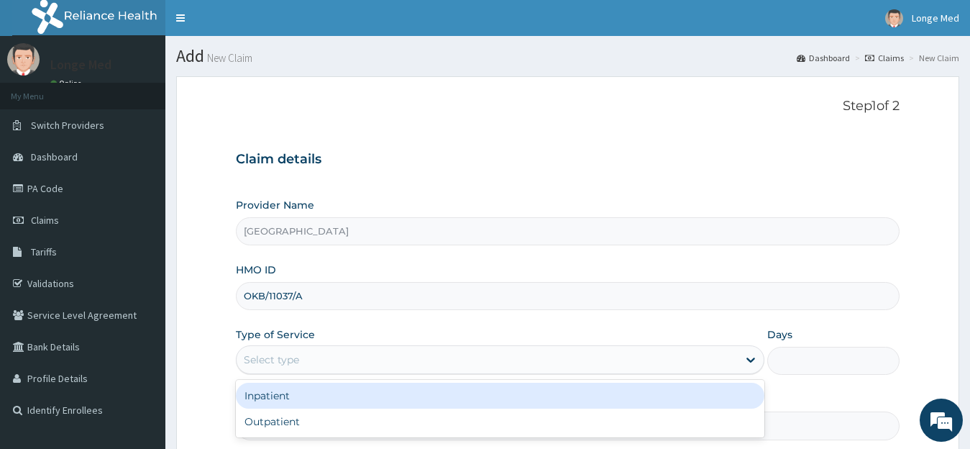
click at [306, 360] on div "Select type" at bounding box center [488, 359] width 502 height 23
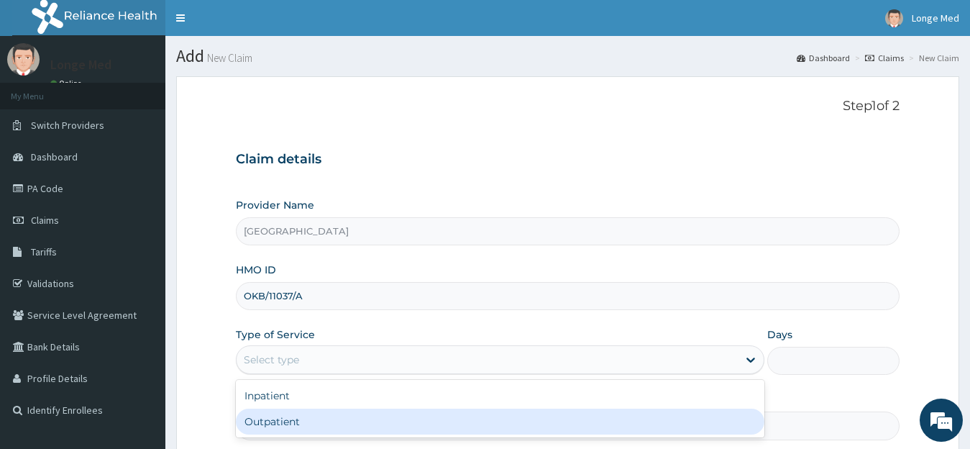
click at [279, 434] on div "Outpatient" at bounding box center [500, 422] width 529 height 26
type input "1"
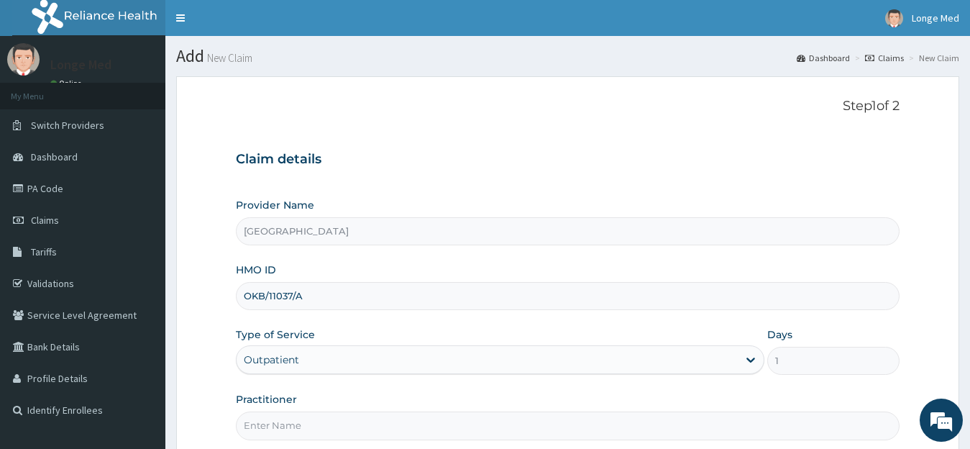
click at [279, 434] on input "Practitioner" at bounding box center [568, 425] width 665 height 28
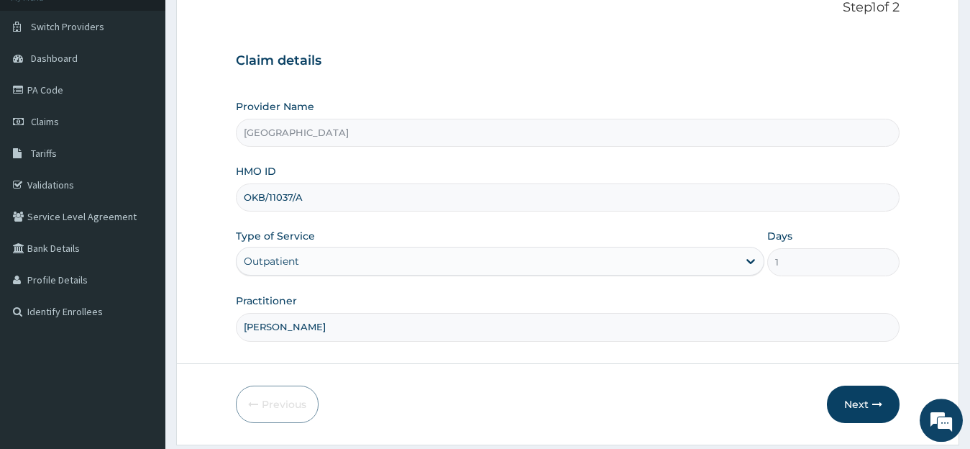
scroll to position [142, 0]
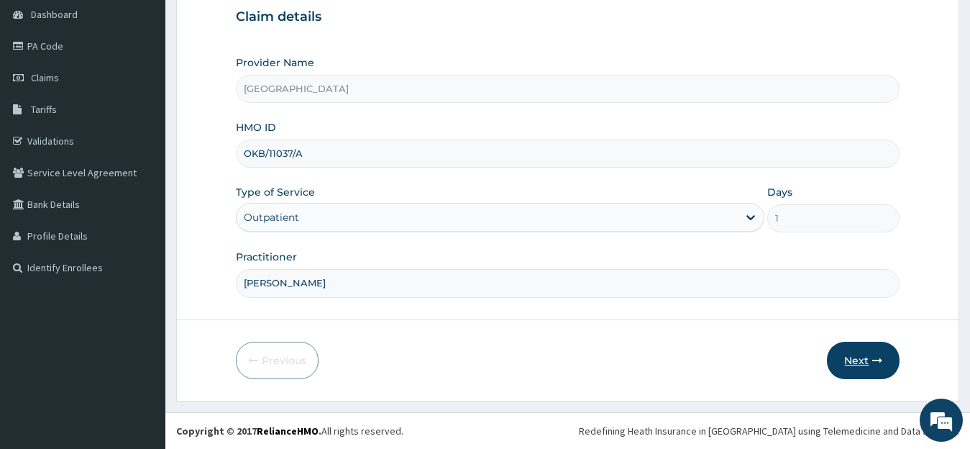
type input "[PERSON_NAME]"
click at [853, 357] on button "Next" at bounding box center [863, 360] width 73 height 37
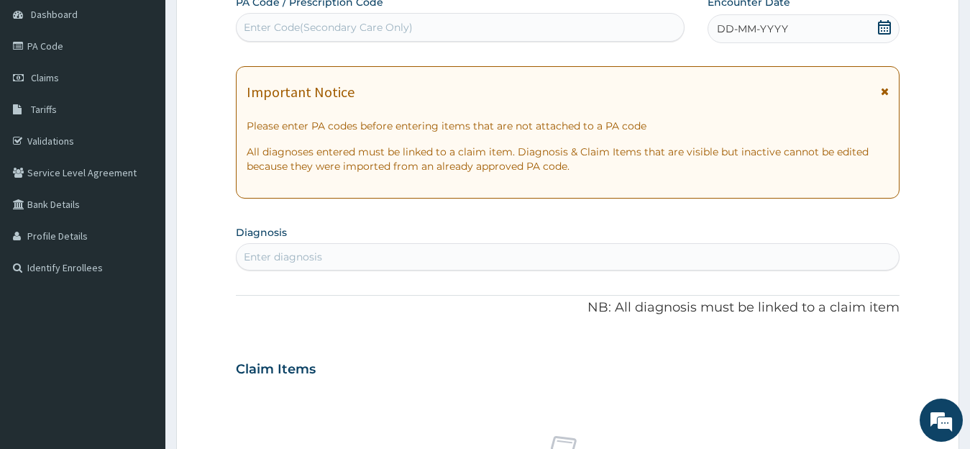
click at [892, 26] on icon at bounding box center [885, 27] width 14 height 14
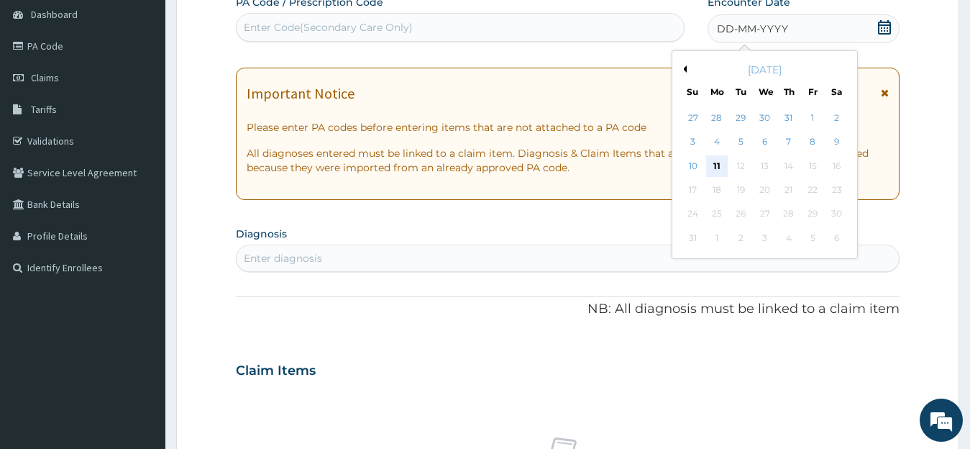
click at [724, 172] on div "11" at bounding box center [717, 166] width 22 height 22
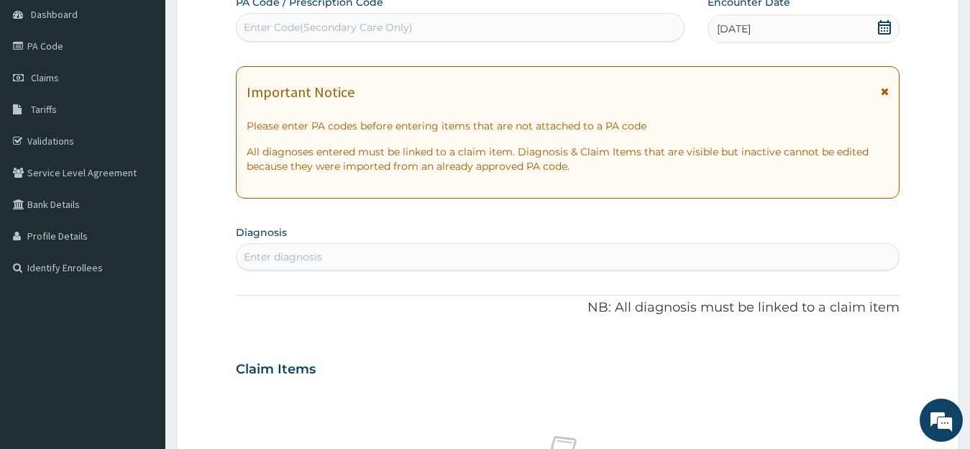
click at [437, 265] on div "Enter diagnosis" at bounding box center [568, 256] width 663 height 23
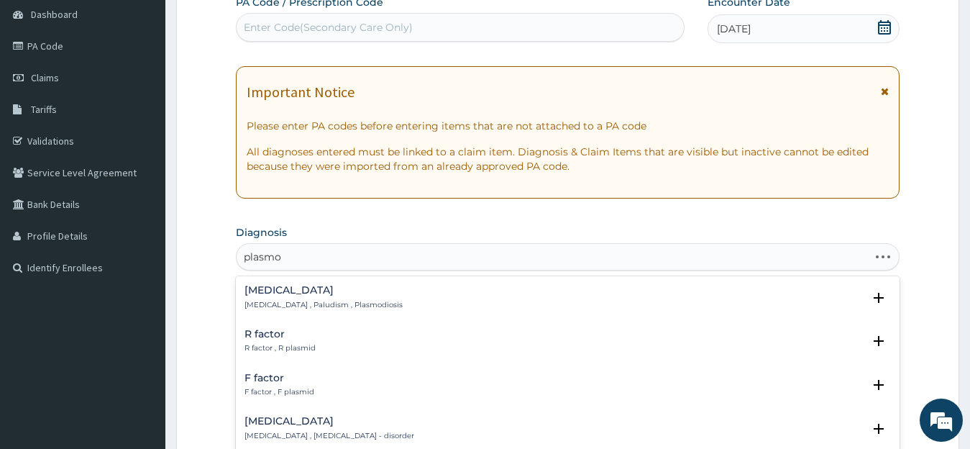
type input "plasmod"
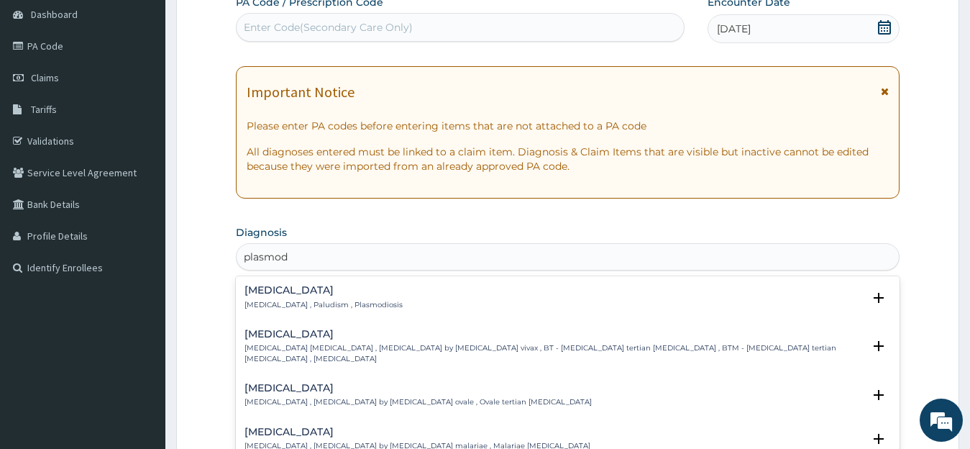
click at [294, 299] on div "[MEDICAL_DATA] [MEDICAL_DATA] , Paludism , Plasmodiosis" at bounding box center [324, 297] width 158 height 25
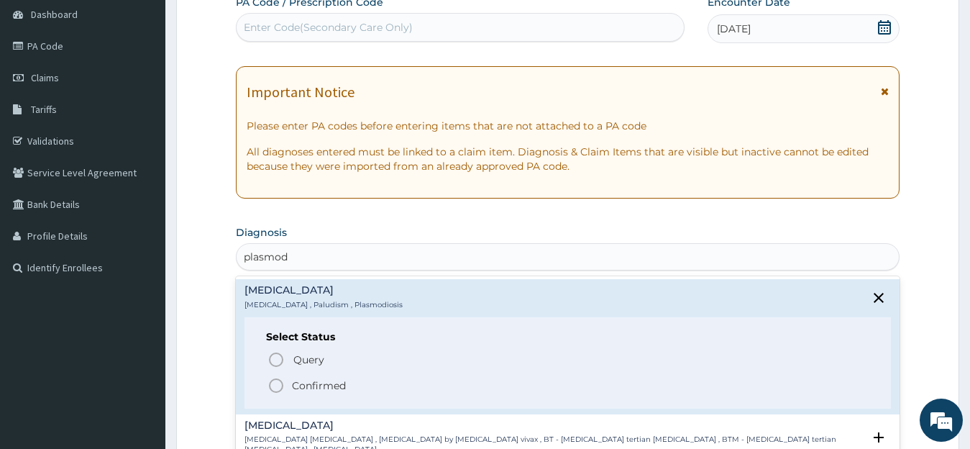
click at [268, 382] on icon "status option filled" at bounding box center [276, 385] width 17 height 17
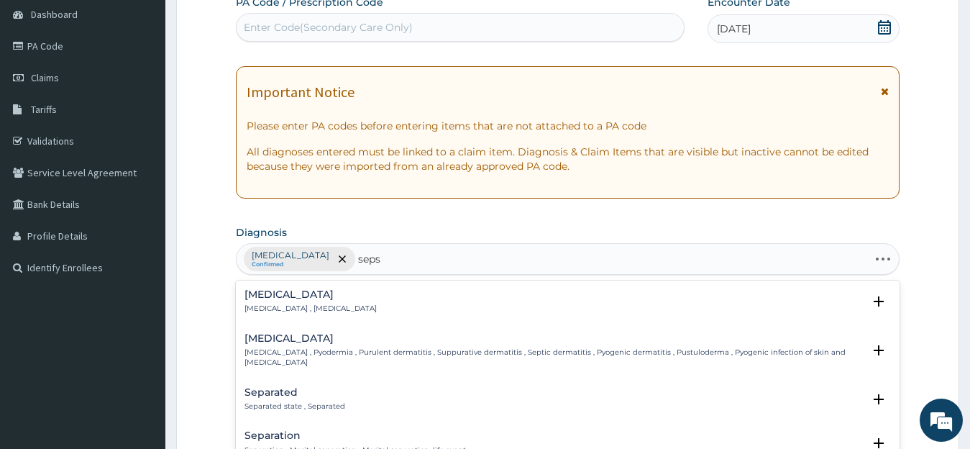
type input "sepsi"
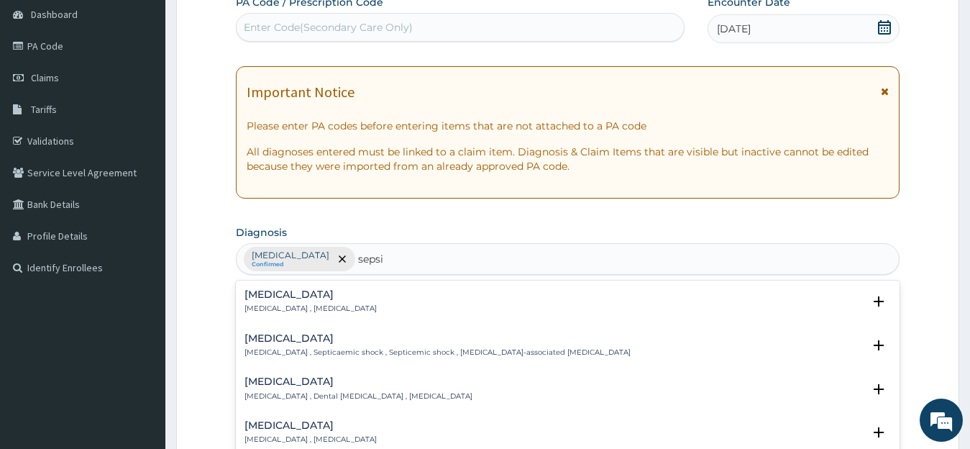
click at [241, 304] on div "[MEDICAL_DATA] [MEDICAL_DATA] , [MEDICAL_DATA] Select Status Query Query covers…" at bounding box center [568, 305] width 665 height 44
click at [291, 310] on p "[MEDICAL_DATA] , [MEDICAL_DATA]" at bounding box center [311, 309] width 132 height 10
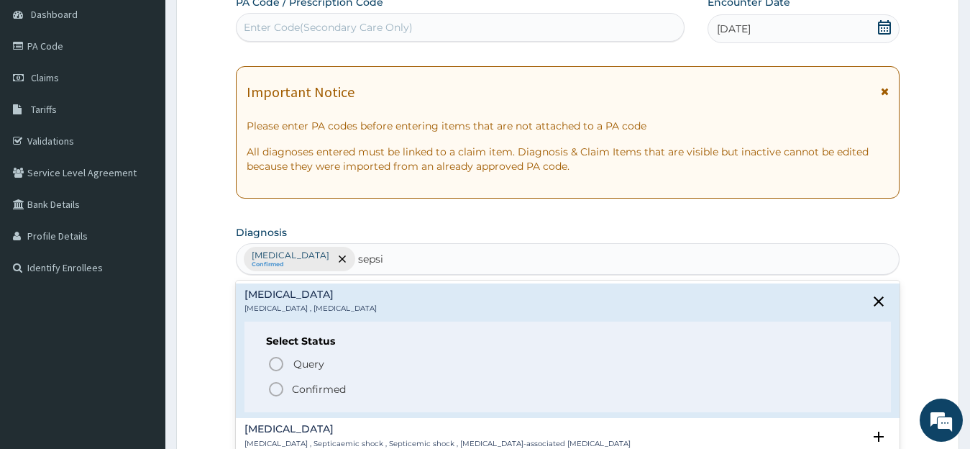
click at [343, 395] on p "Confirmed" at bounding box center [319, 389] width 54 height 14
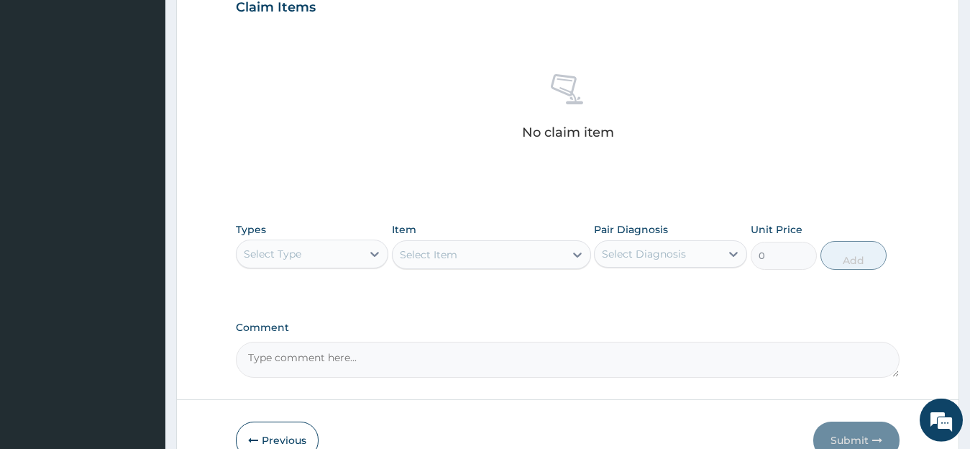
scroll to position [519, 0]
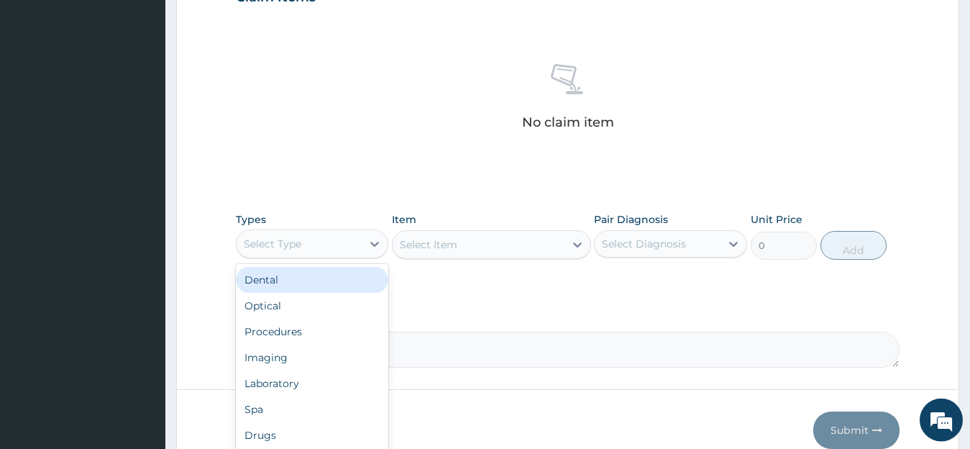
click at [308, 240] on div "Select Type" at bounding box center [300, 243] width 126 height 23
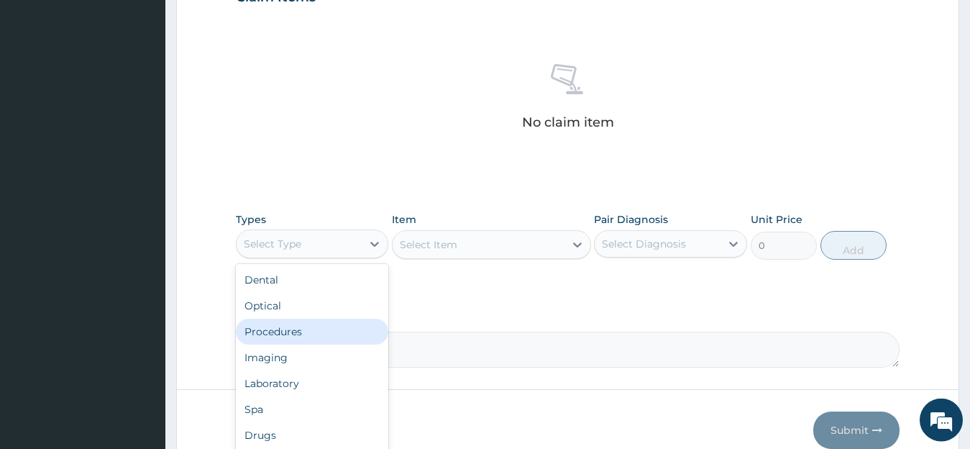
click at [314, 329] on div "Procedures" at bounding box center [312, 332] width 153 height 26
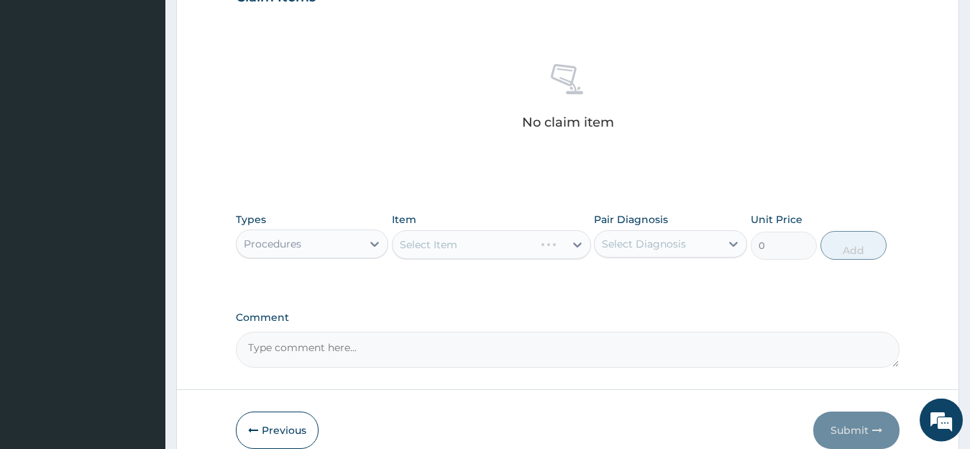
click at [481, 255] on div "Select Item" at bounding box center [491, 244] width 199 height 29
click at [481, 254] on div "Select Item" at bounding box center [491, 244] width 199 height 29
click at [488, 240] on div "Select Item" at bounding box center [464, 244] width 142 height 23
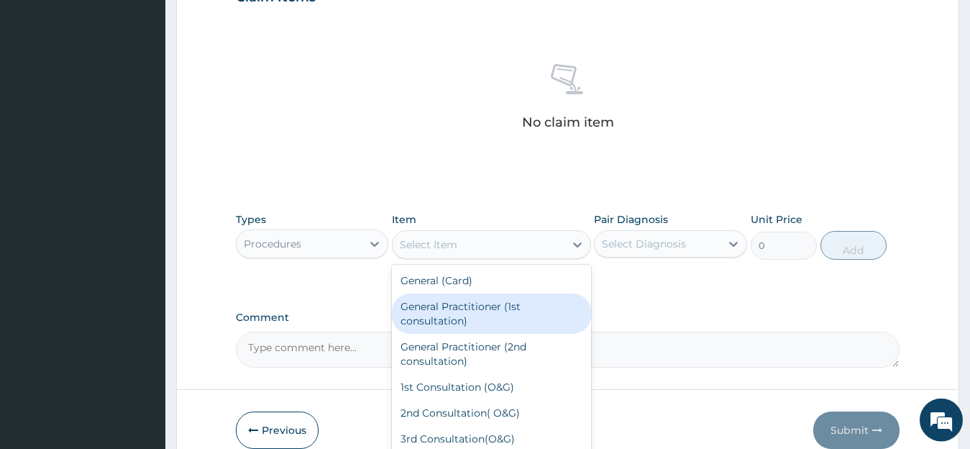
click at [440, 316] on div "General Practitioner (1st consultation)" at bounding box center [491, 313] width 199 height 40
type input "1500"
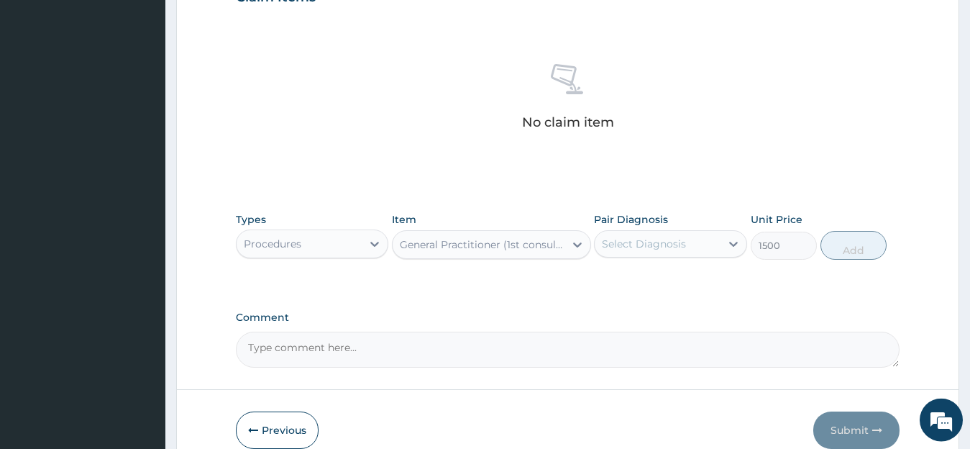
click at [652, 250] on div "Select Diagnosis" at bounding box center [644, 244] width 84 height 14
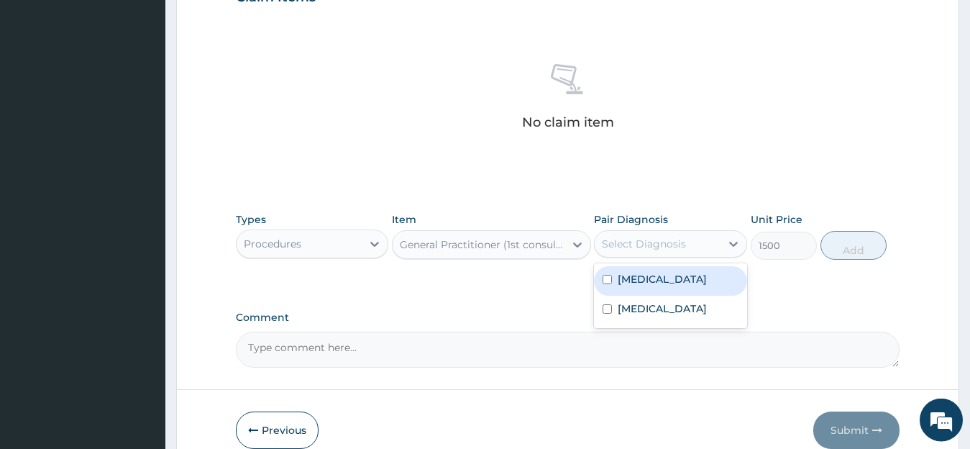
click at [652, 285] on label "[MEDICAL_DATA]" at bounding box center [662, 279] width 89 height 14
checkbox input "true"
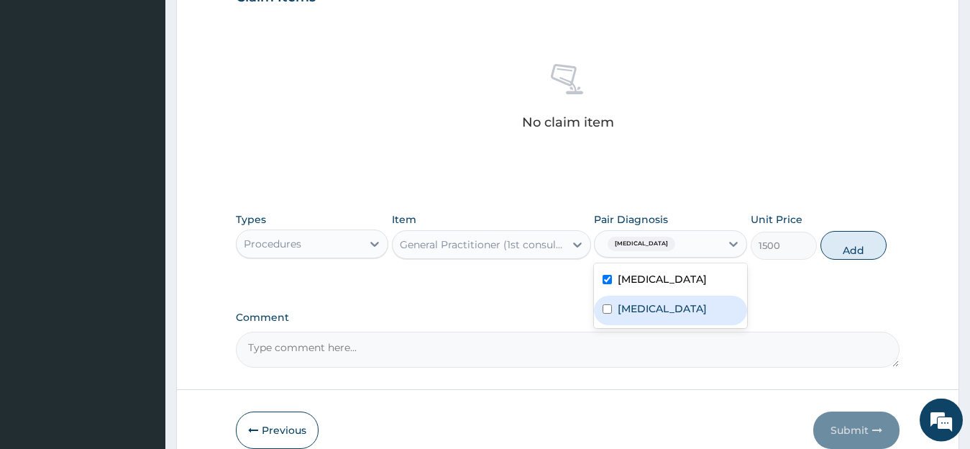
click at [637, 304] on label "[MEDICAL_DATA]" at bounding box center [662, 308] width 89 height 14
checkbox input "true"
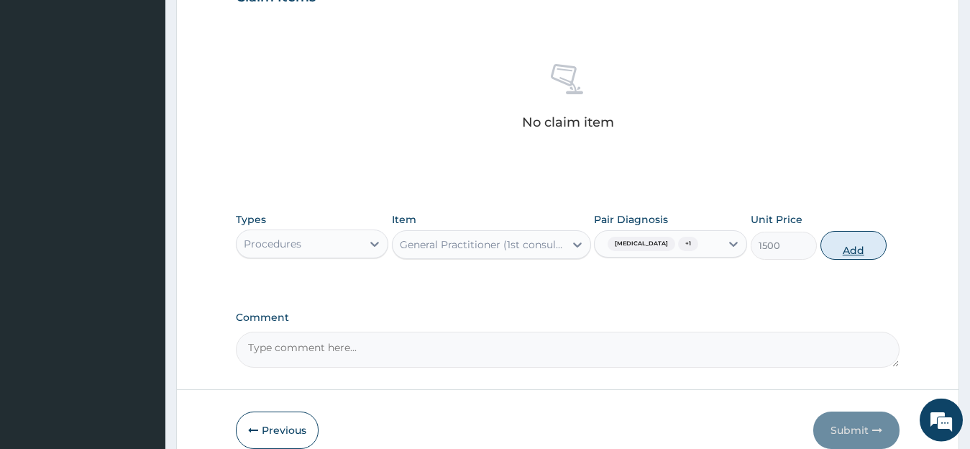
click at [842, 258] on button "Add" at bounding box center [854, 245] width 66 height 29
type input "0"
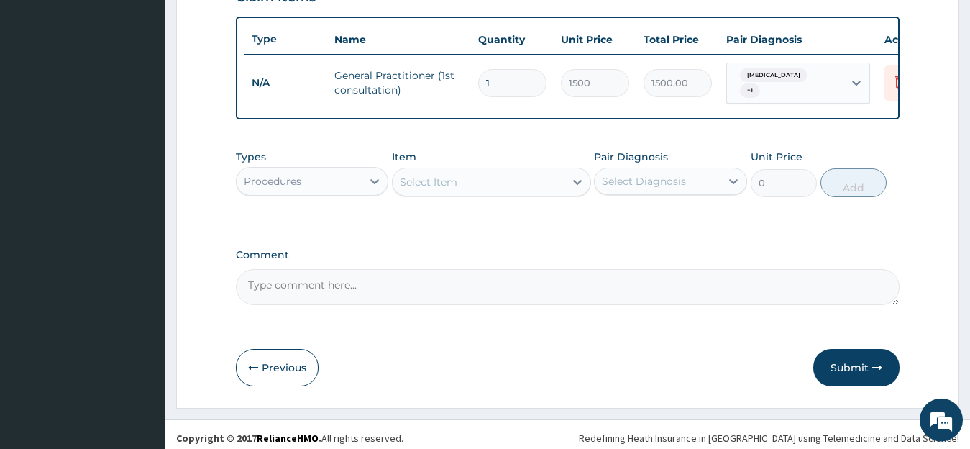
click at [362, 190] on div "Procedures" at bounding box center [300, 181] width 126 height 23
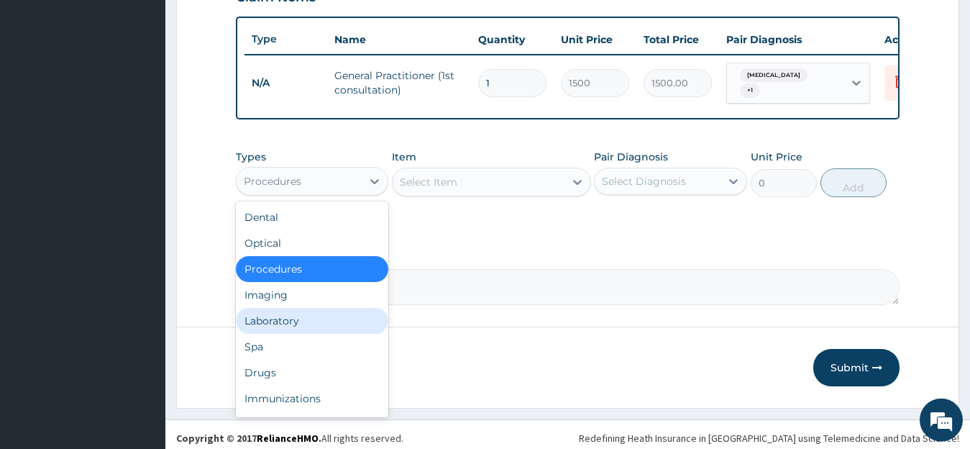
click at [329, 328] on div "Laboratory" at bounding box center [312, 321] width 153 height 26
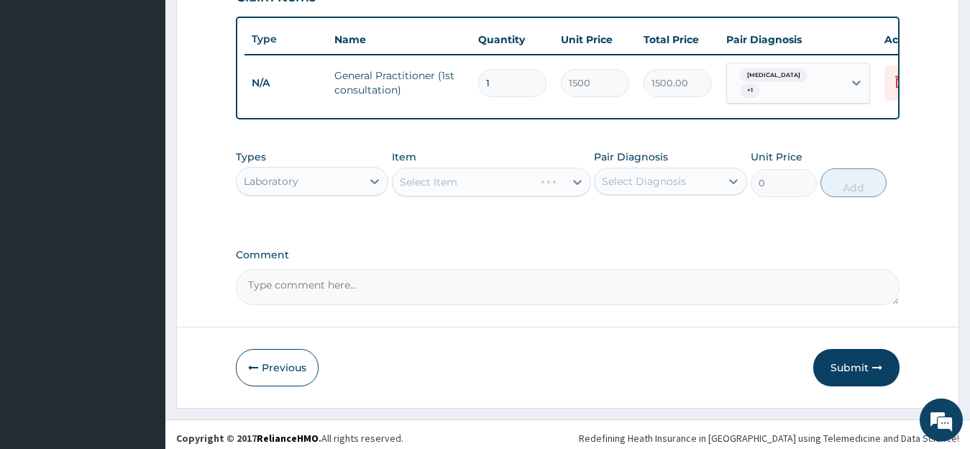
click at [534, 191] on div "Select Item" at bounding box center [491, 182] width 199 height 29
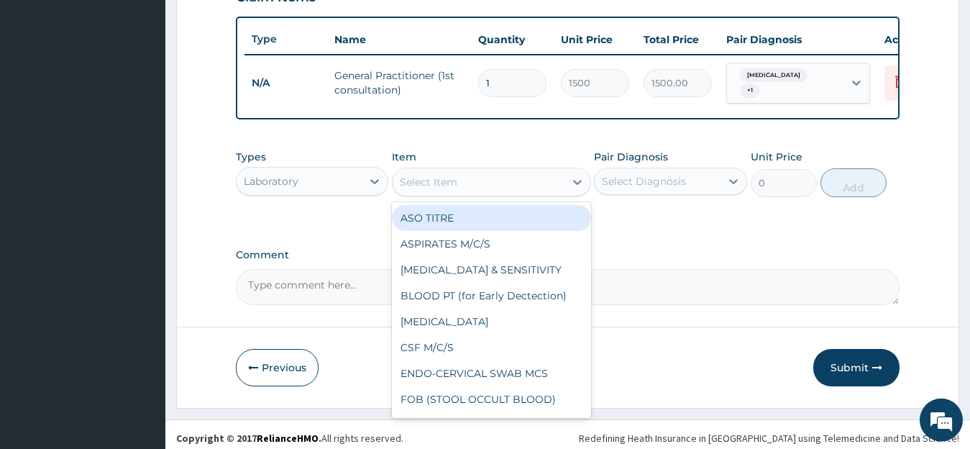
click at [534, 191] on div "Select Item" at bounding box center [479, 181] width 172 height 23
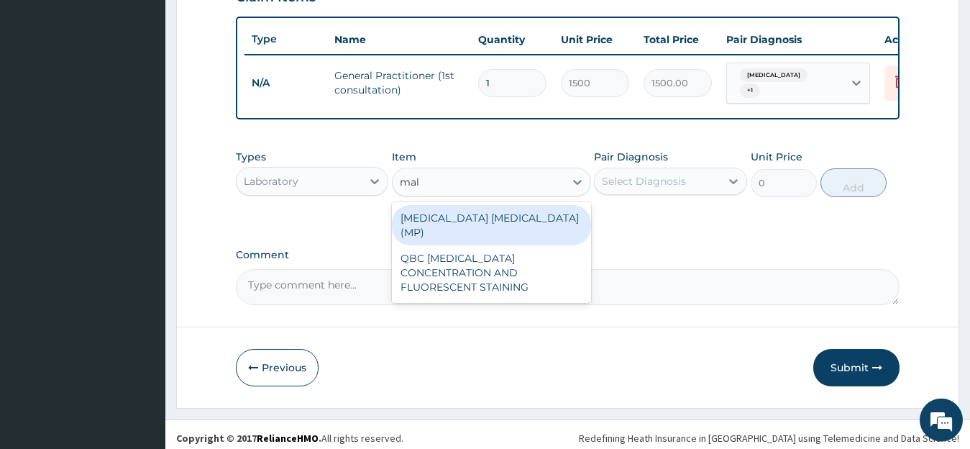
type input "mala"
click at [504, 224] on div "[MEDICAL_DATA] [MEDICAL_DATA] (MP)" at bounding box center [491, 225] width 199 height 40
type input "728"
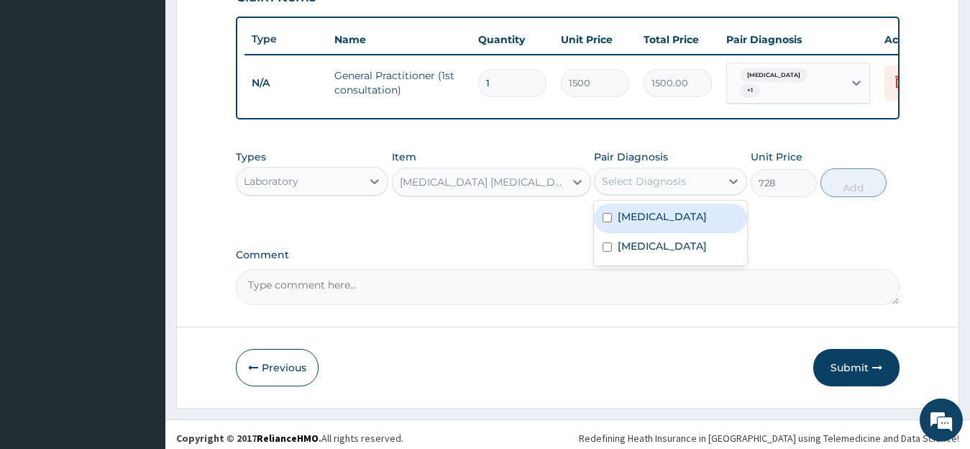
click at [640, 188] on div "Select Diagnosis" at bounding box center [644, 181] width 84 height 14
click at [652, 221] on label "[MEDICAL_DATA]" at bounding box center [662, 216] width 89 height 14
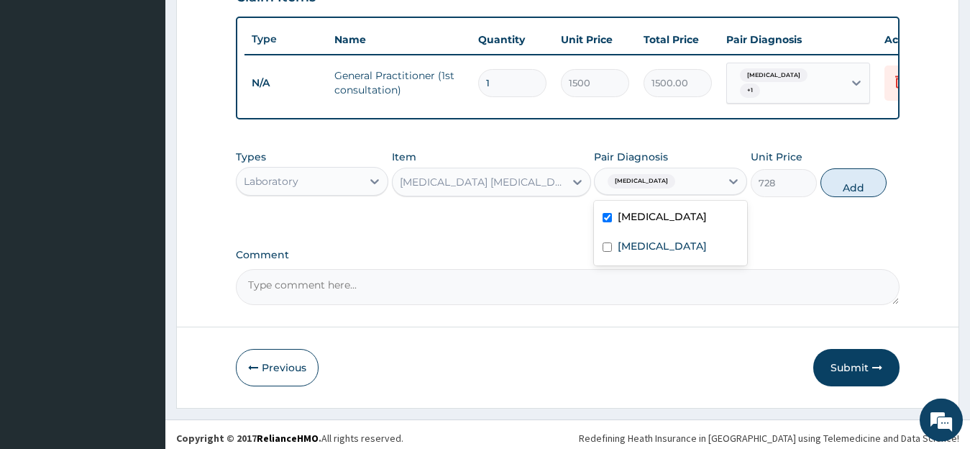
checkbox input "true"
click at [836, 183] on button "Add" at bounding box center [854, 182] width 66 height 29
type input "0"
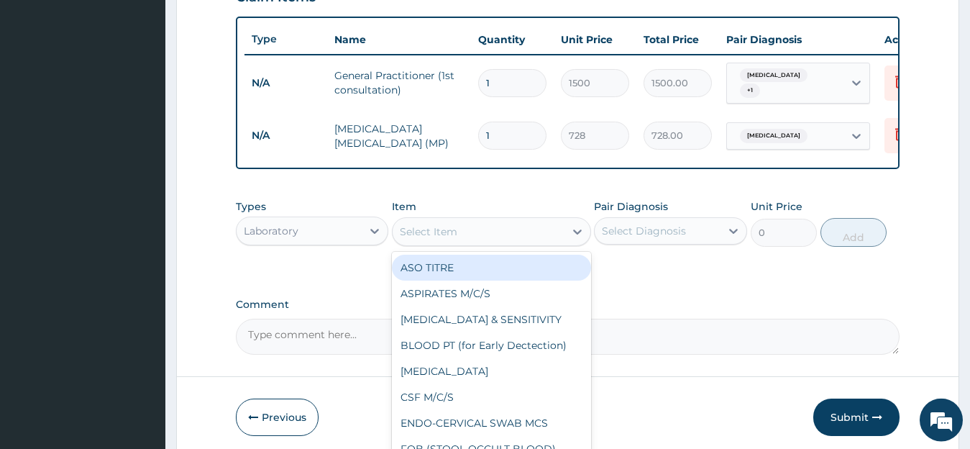
click at [466, 239] on div "Select Item" at bounding box center [479, 231] width 172 height 23
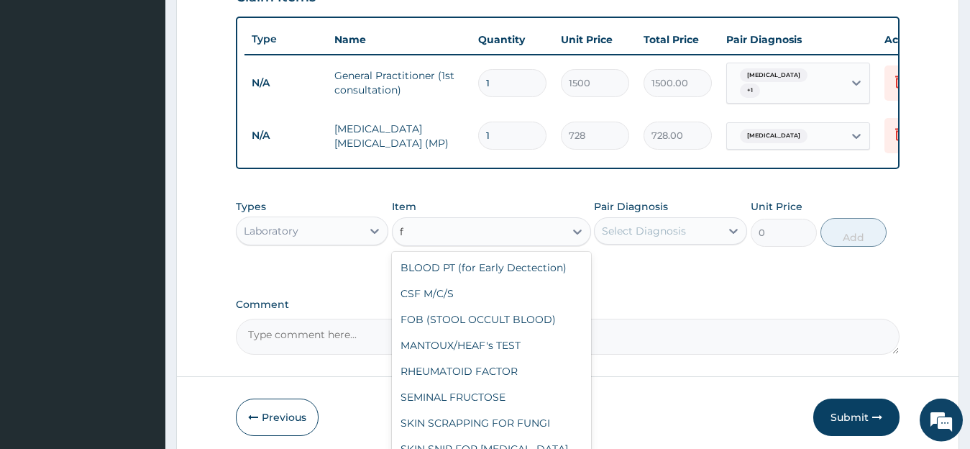
type input "fb"
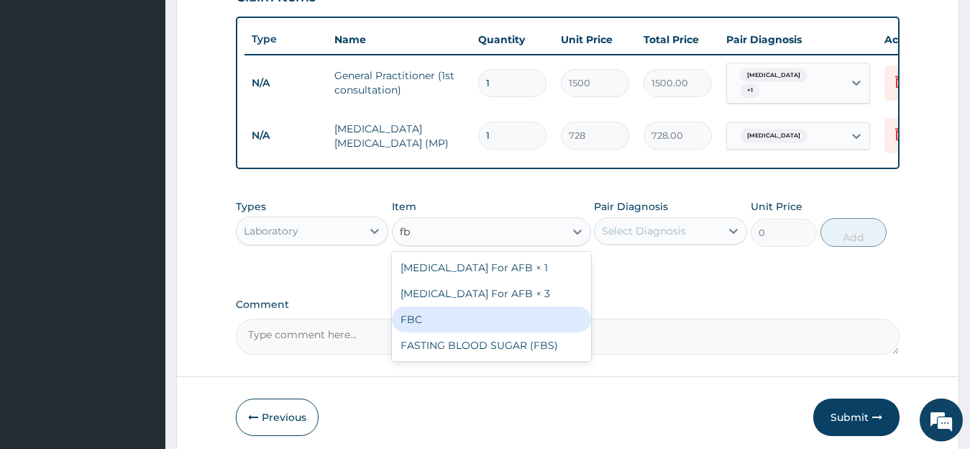
click at [450, 322] on div "FBC" at bounding box center [491, 319] width 199 height 26
type input "2080"
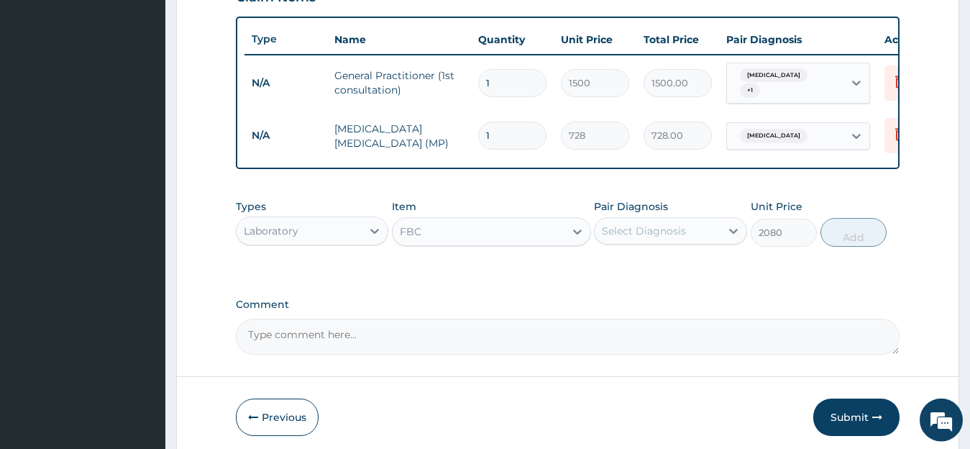
click at [687, 234] on div "Select Diagnosis" at bounding box center [658, 230] width 126 height 23
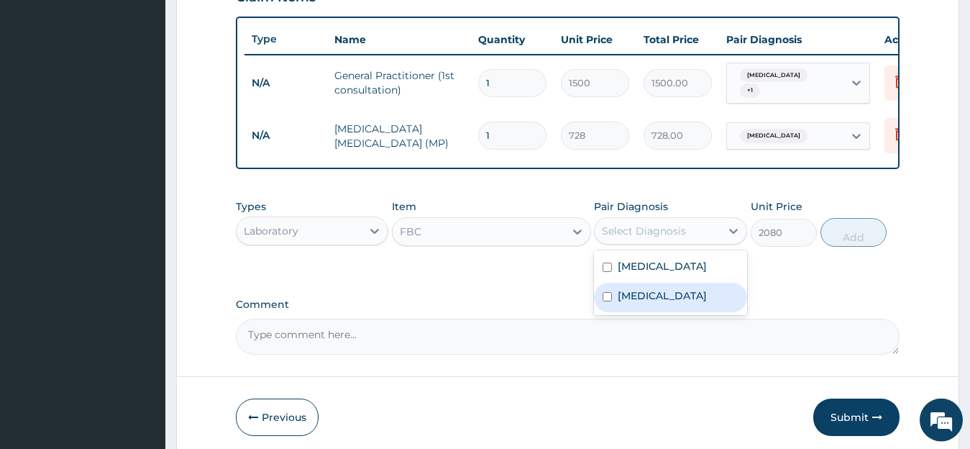
click at [669, 296] on div "[MEDICAL_DATA]" at bounding box center [670, 297] width 153 height 29
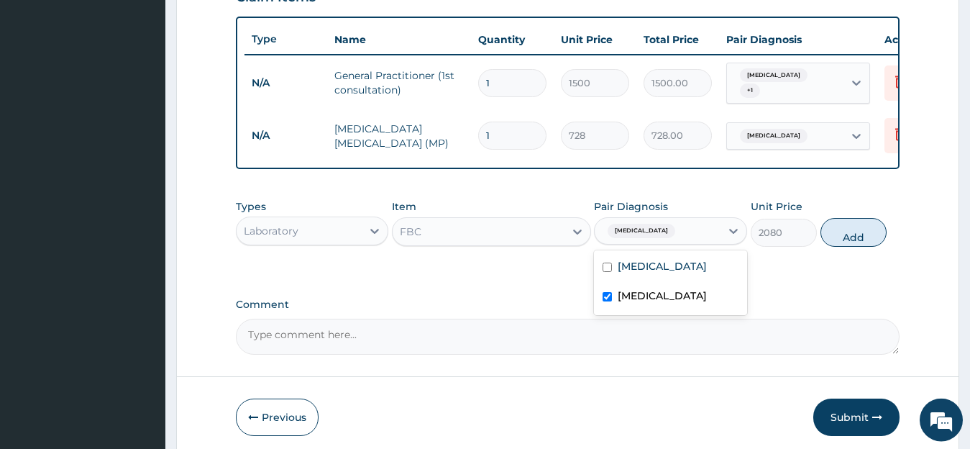
checkbox input "true"
click at [855, 240] on button "Add" at bounding box center [854, 232] width 66 height 29
type input "0"
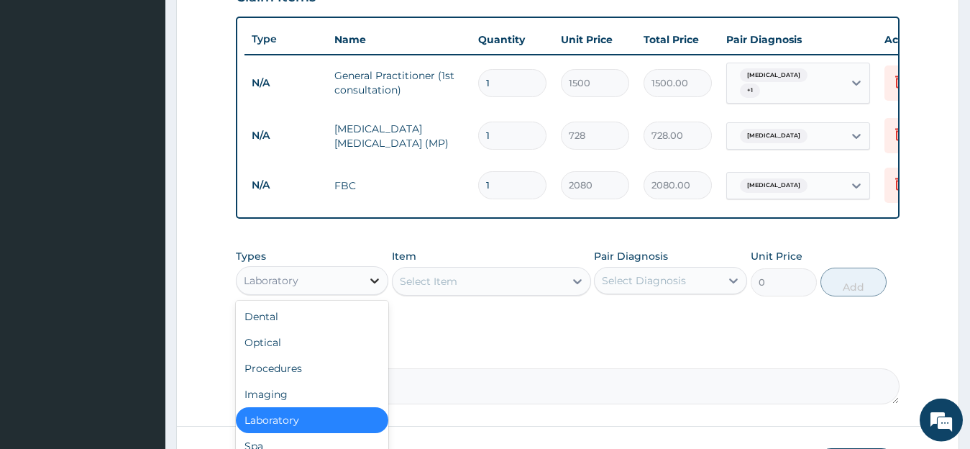
click at [381, 283] on icon at bounding box center [375, 280] width 14 height 14
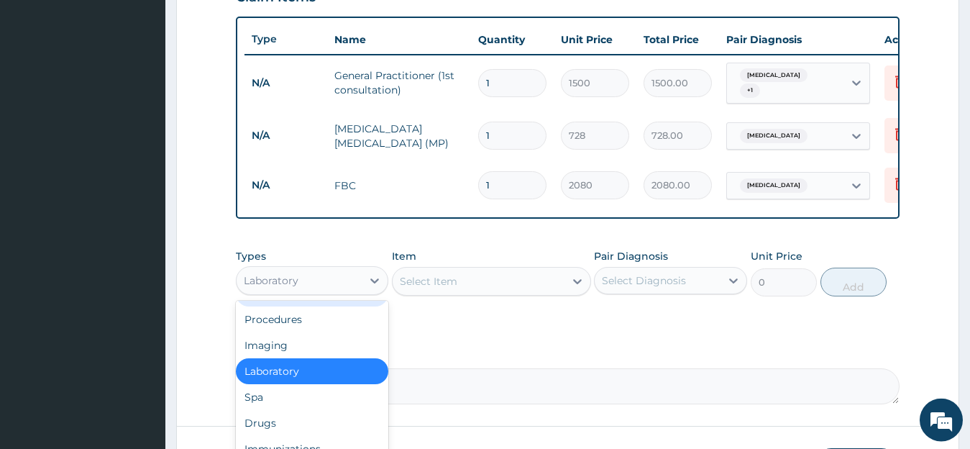
drag, startPoint x: 376, startPoint y: 337, endPoint x: 388, endPoint y: 463, distance: 126.5
click at [288, 436] on div "Drugs" at bounding box center [312, 423] width 153 height 26
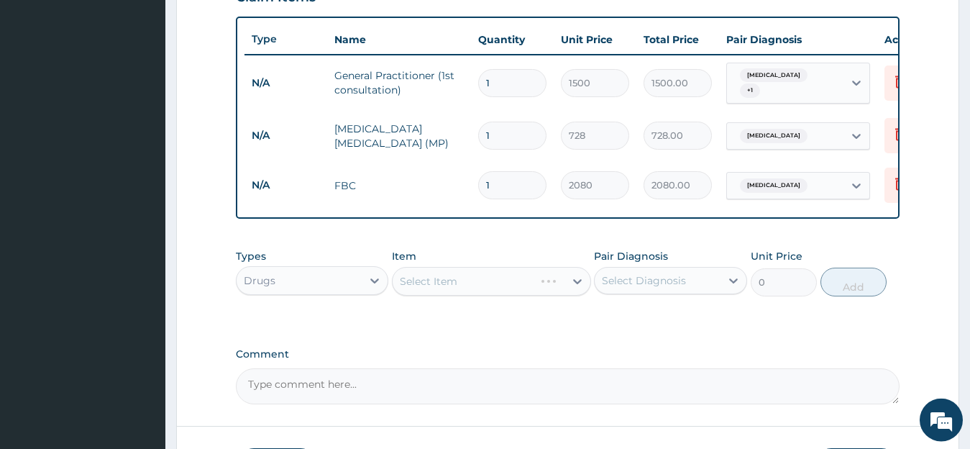
click at [463, 289] on div "Select Item" at bounding box center [491, 281] width 199 height 29
click at [463, 289] on div "Select Item" at bounding box center [479, 281] width 172 height 23
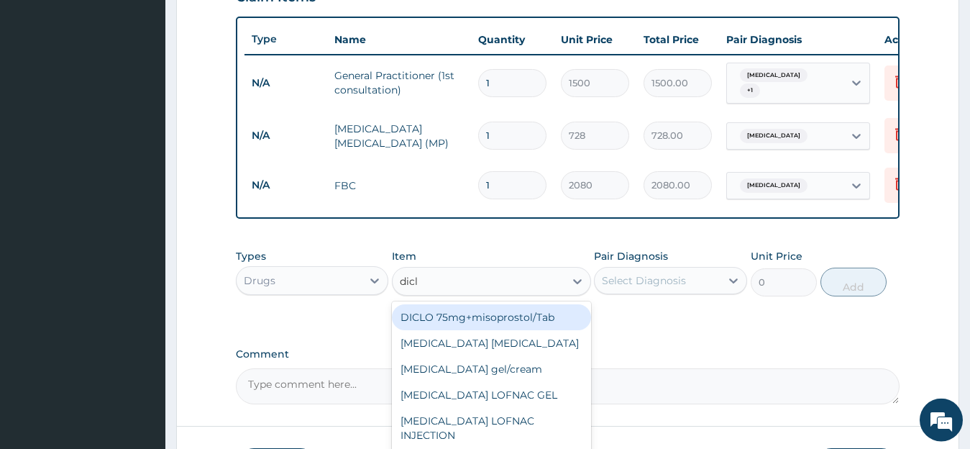
type input "diclo"
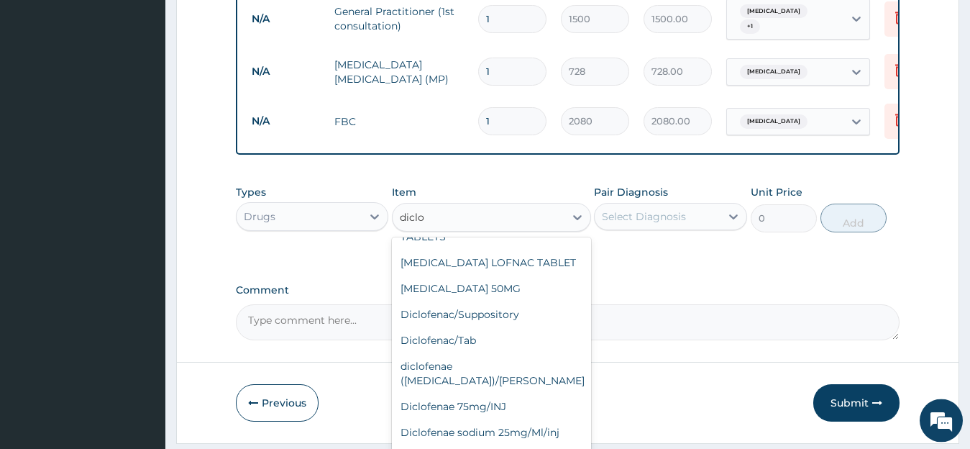
scroll to position [181, 0]
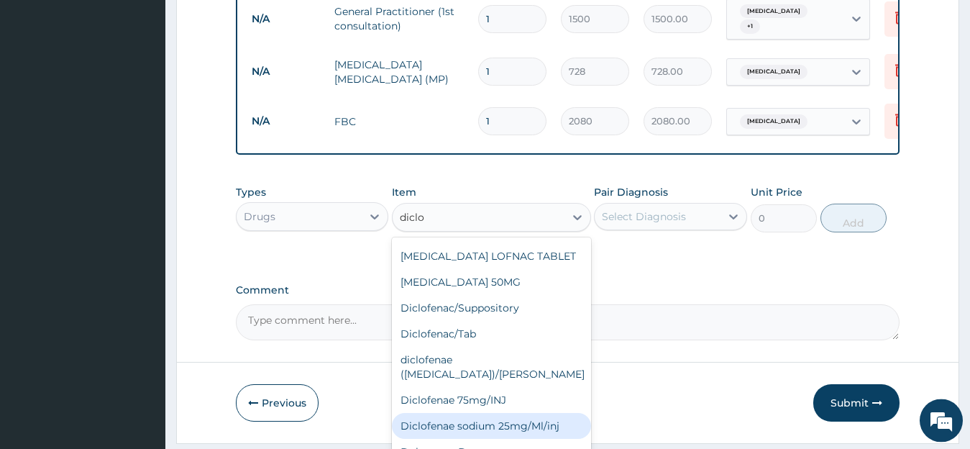
click at [537, 413] on div "Diclofenae sodium 25mg/Ml/inj" at bounding box center [491, 426] width 199 height 26
type input "238.87"
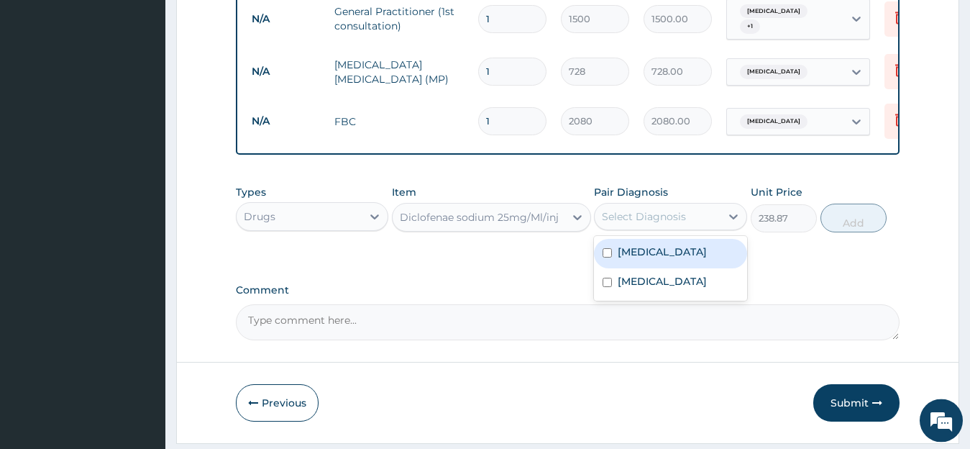
click at [640, 224] on div "Select Diagnosis" at bounding box center [644, 216] width 84 height 14
click at [618, 265] on div "[MEDICAL_DATA]" at bounding box center [670, 253] width 153 height 29
checkbox input "true"
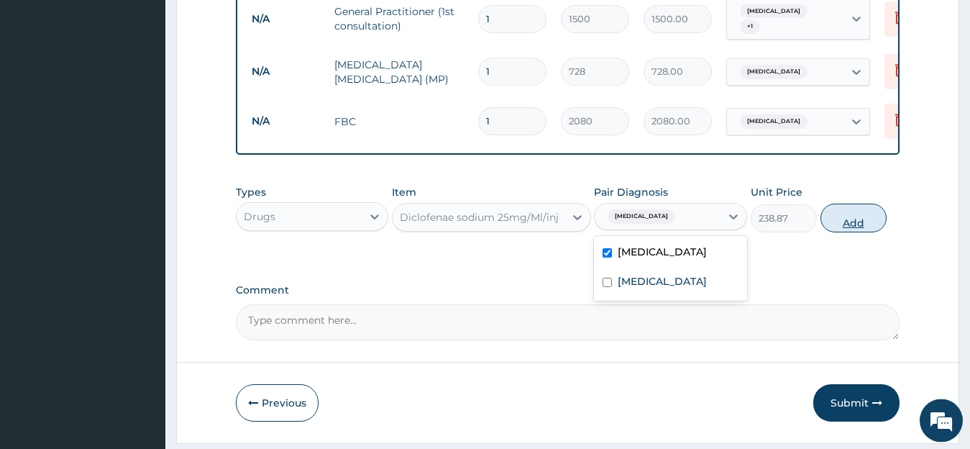
click at [840, 225] on button "Add" at bounding box center [854, 218] width 66 height 29
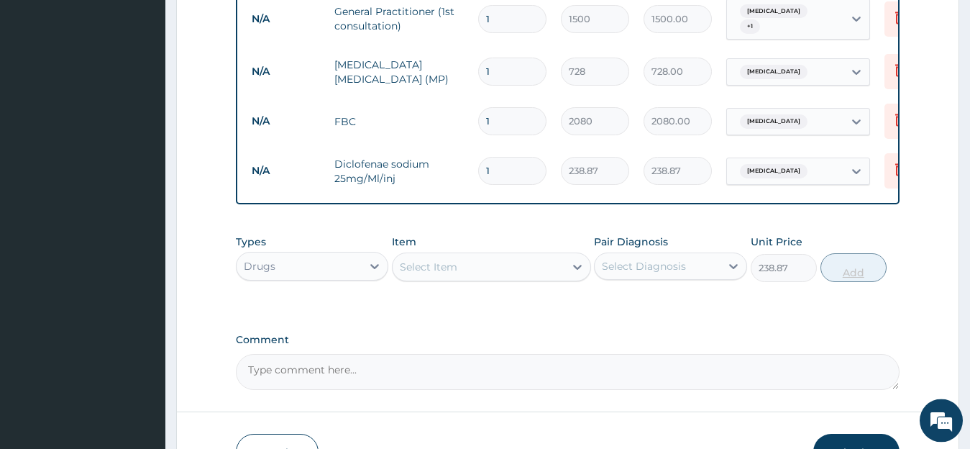
type input "0"
type input "0.00"
type input "3"
type input "716.61"
type input "3"
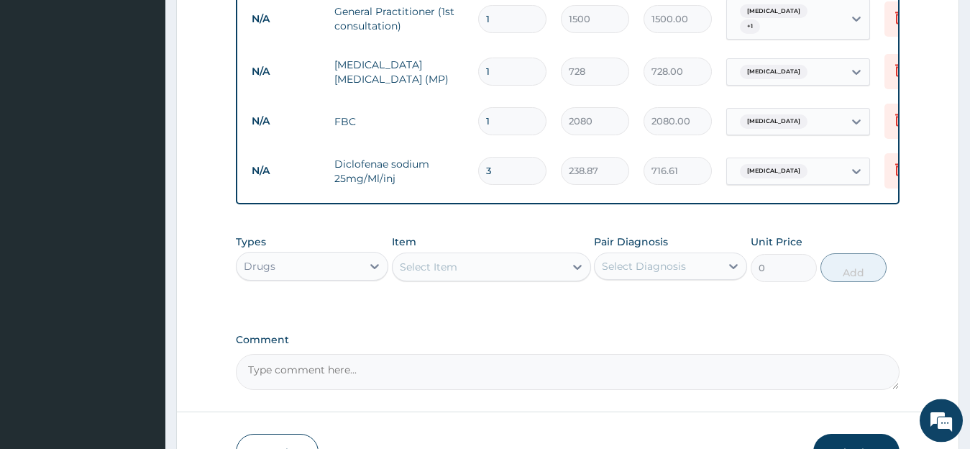
click at [438, 274] on div "Select Item" at bounding box center [429, 267] width 58 height 14
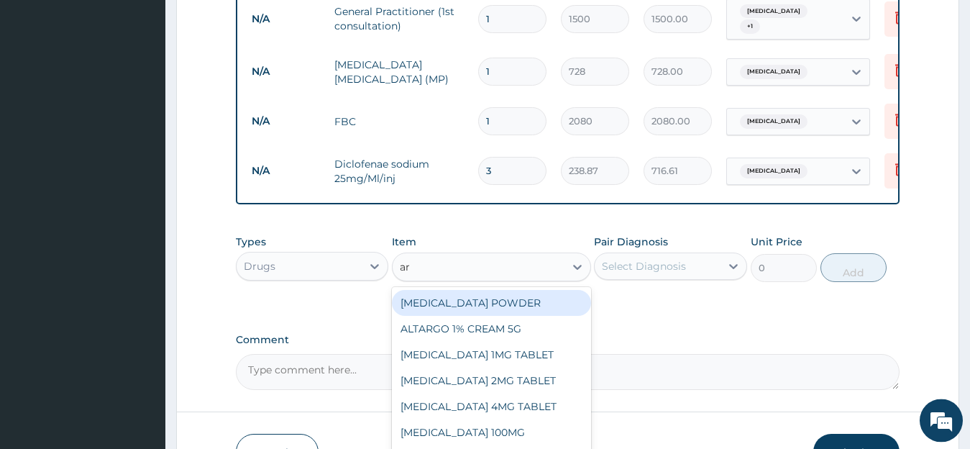
type input "art"
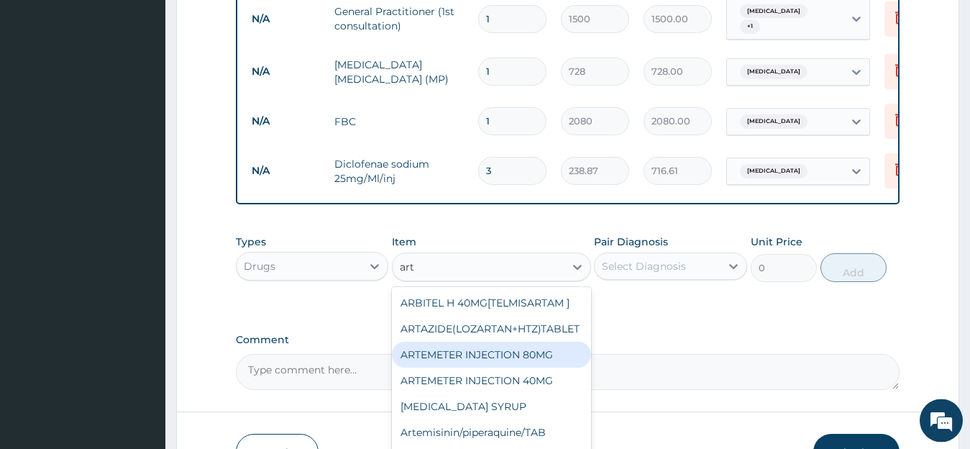
click at [488, 368] on div "ARTEMETER INJECTION 80MG" at bounding box center [491, 355] width 199 height 26
type input "273"
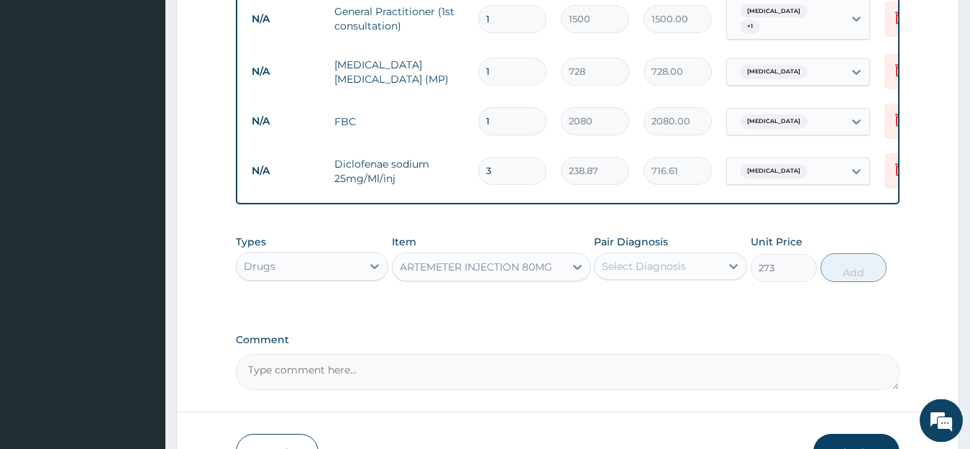
click at [683, 273] on div "Select Diagnosis" at bounding box center [644, 266] width 84 height 14
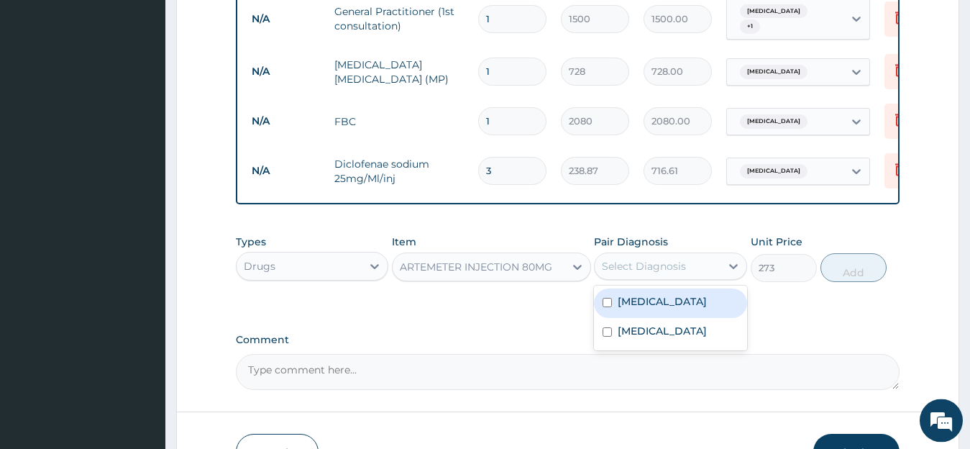
click at [674, 314] on div "[MEDICAL_DATA]" at bounding box center [670, 302] width 153 height 29
checkbox input "true"
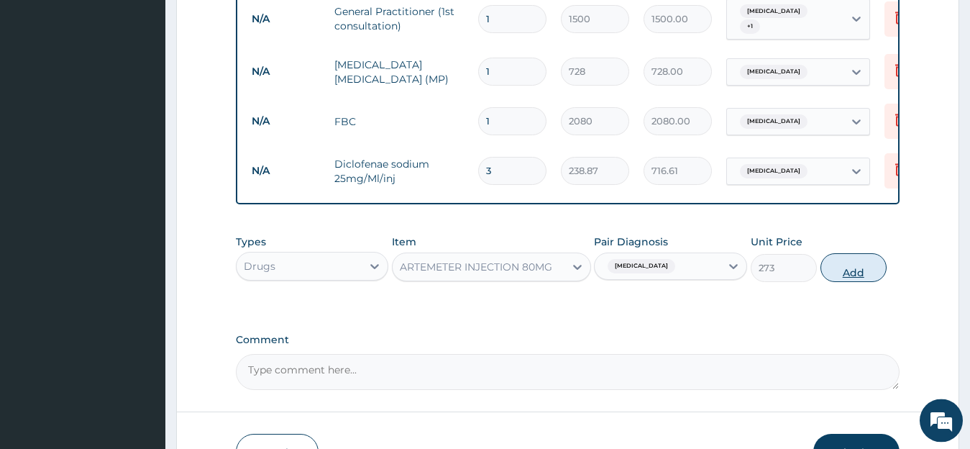
click at [829, 275] on button "Add" at bounding box center [854, 267] width 66 height 29
type input "0"
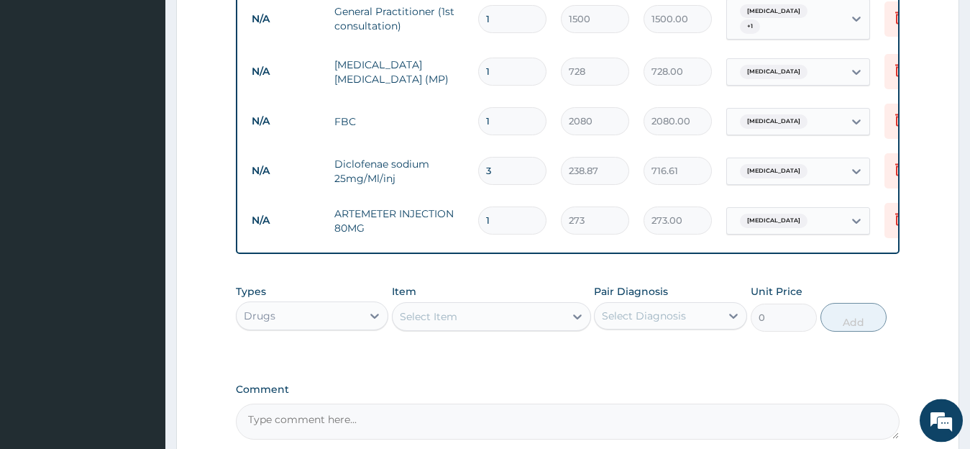
type input "0.00"
type input "6"
type input "1638.00"
type input "6"
click at [478, 314] on div "Select Item" at bounding box center [479, 316] width 172 height 23
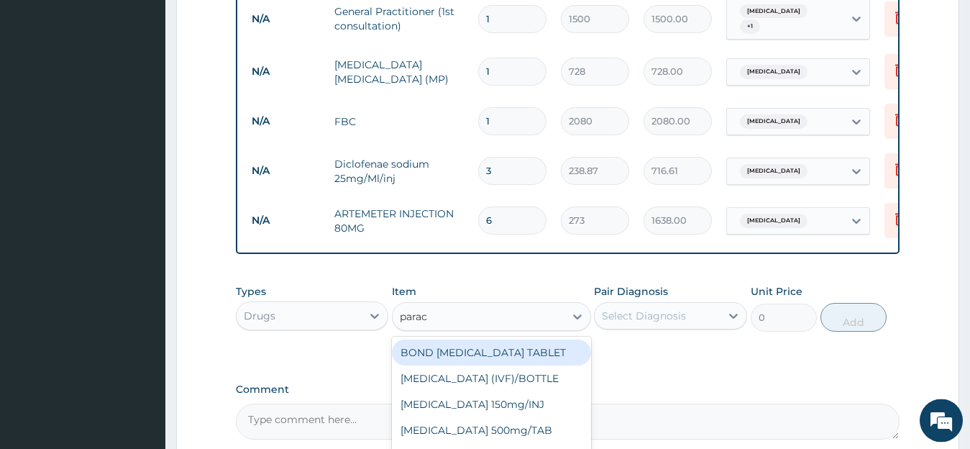
type input "parace"
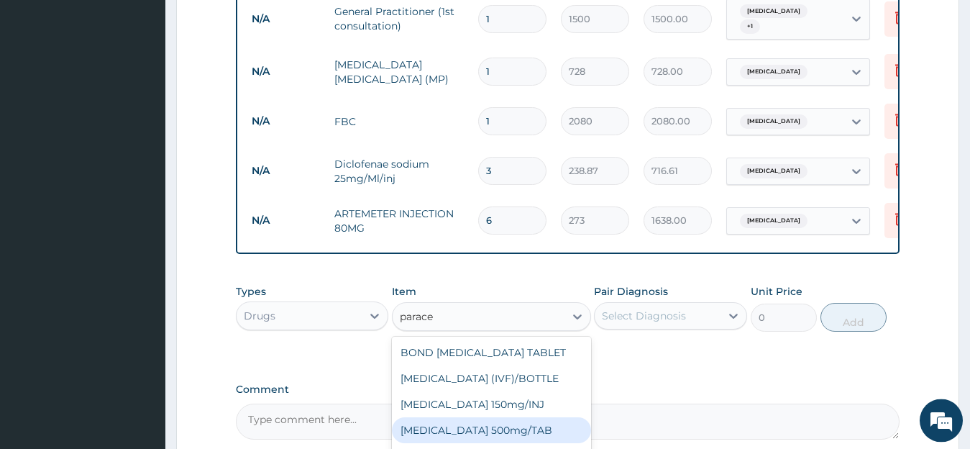
click at [511, 436] on div "[MEDICAL_DATA] 500mg/TAB" at bounding box center [491, 430] width 199 height 26
type input "6.83"
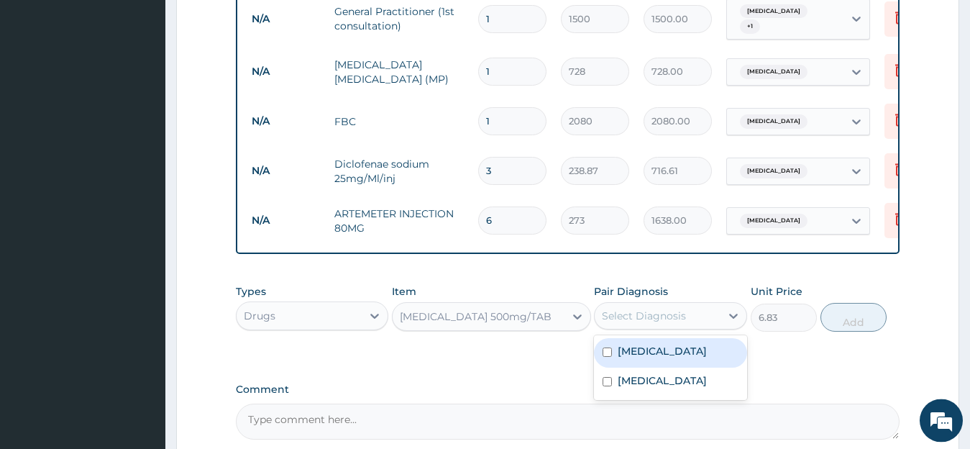
click at [660, 323] on div "Select Diagnosis" at bounding box center [644, 316] width 84 height 14
click at [612, 357] on input "checkbox" at bounding box center [607, 351] width 9 height 9
checkbox input "true"
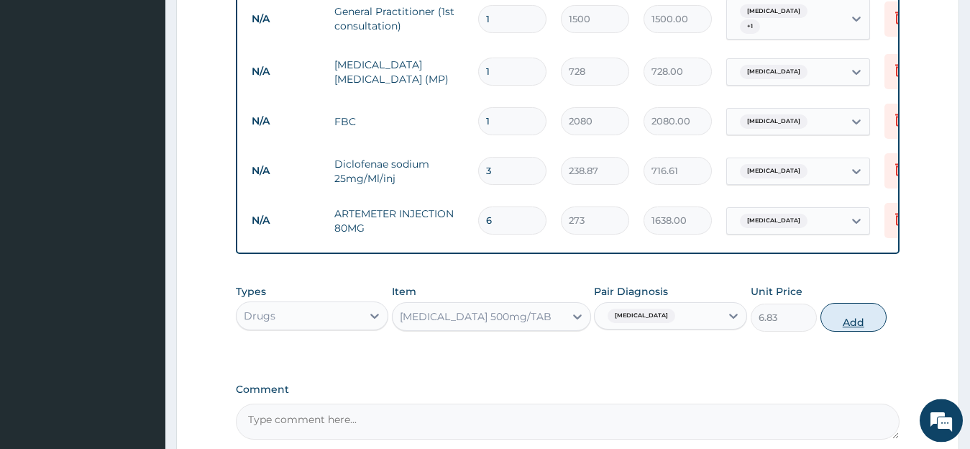
click at [836, 332] on button "Add" at bounding box center [854, 317] width 66 height 29
type input "0"
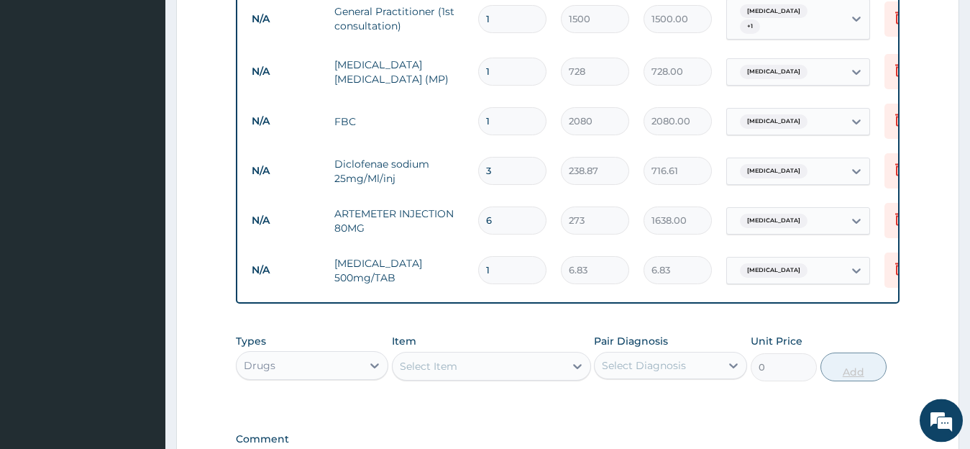
type input "0.00"
type input "2"
type input "13.66"
type input "20"
type input "136.60"
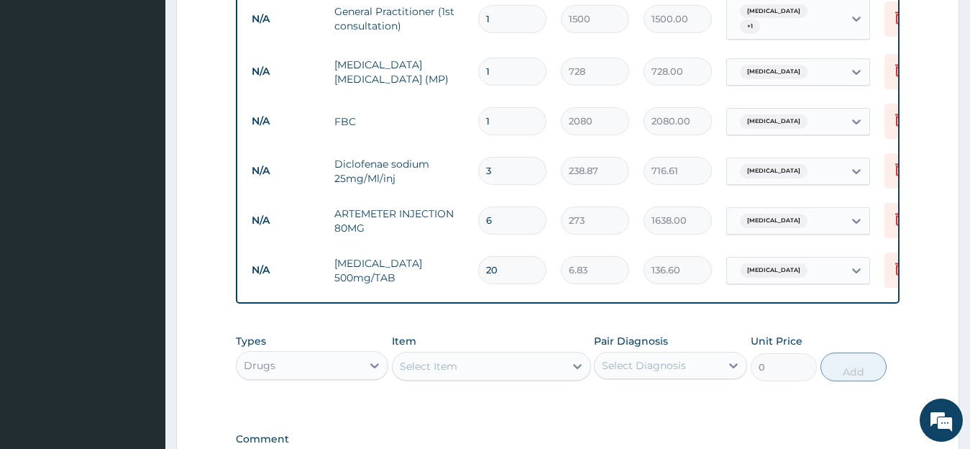
scroll to position [609, 0]
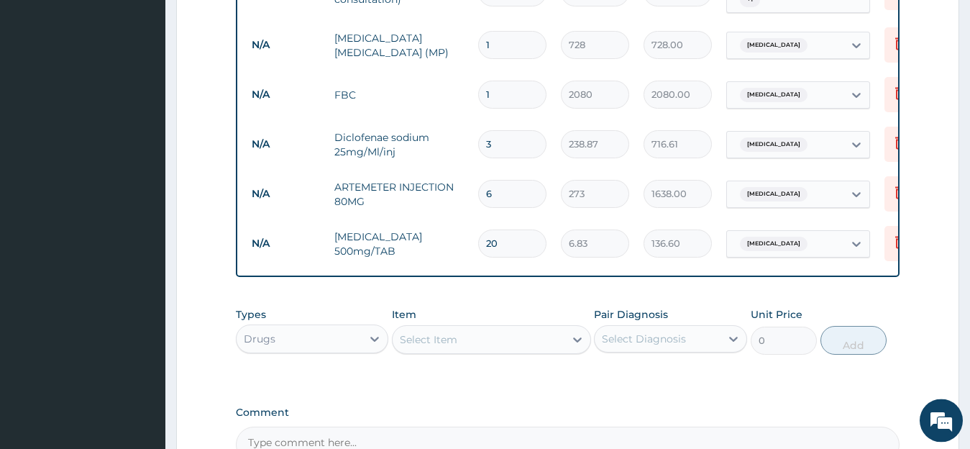
type input "20"
click at [505, 341] on div "Select Item" at bounding box center [479, 339] width 172 height 23
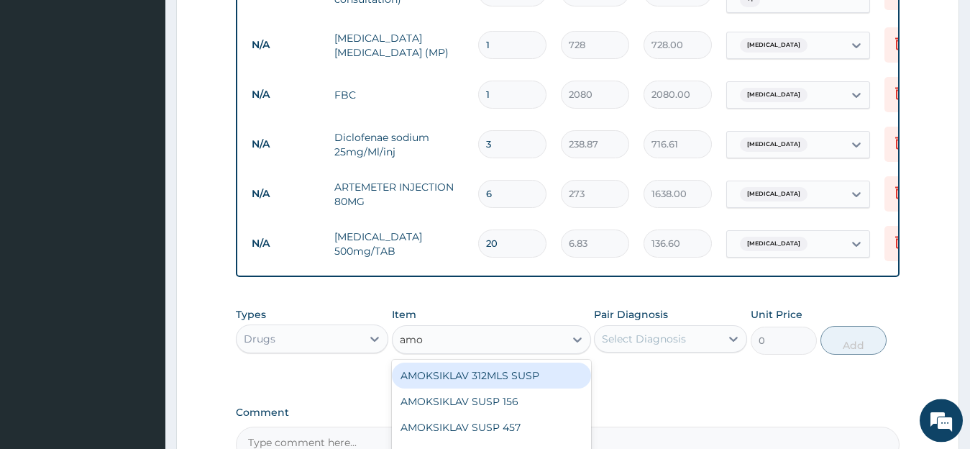
type input "amox"
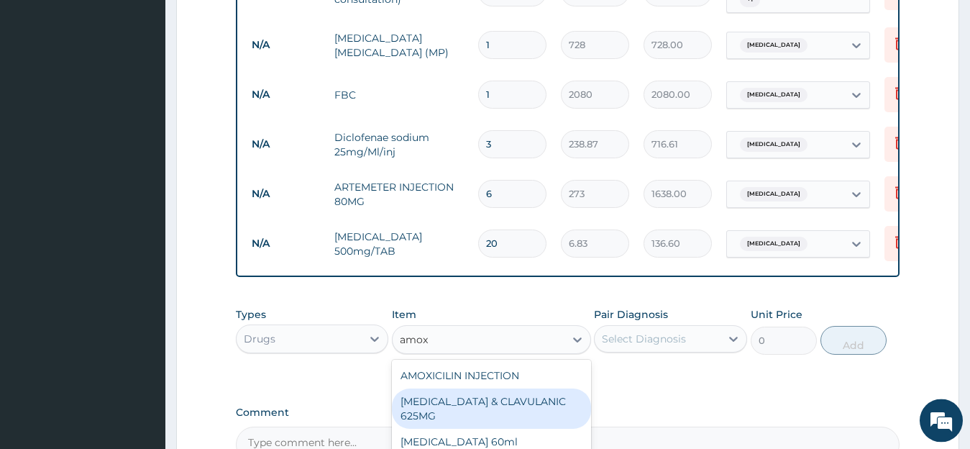
click at [532, 427] on div "[MEDICAL_DATA] & CLAVULANIC 625MG" at bounding box center [491, 408] width 199 height 40
type input "136.5"
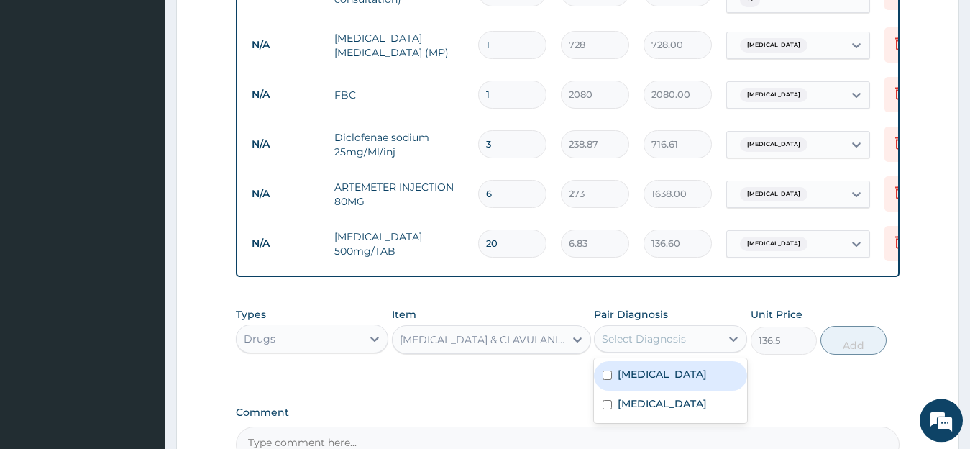
click at [657, 346] on div "Select Diagnosis" at bounding box center [644, 339] width 84 height 14
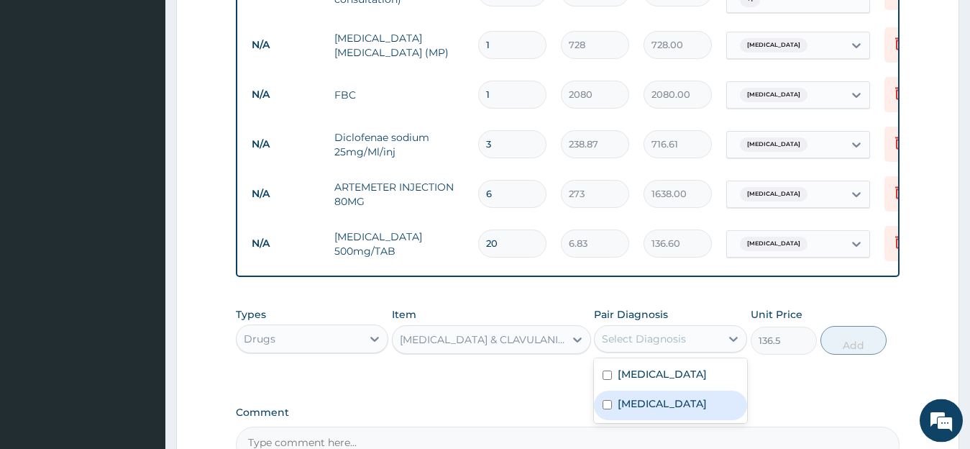
click at [673, 416] on div "[MEDICAL_DATA]" at bounding box center [670, 405] width 153 height 29
checkbox input "true"
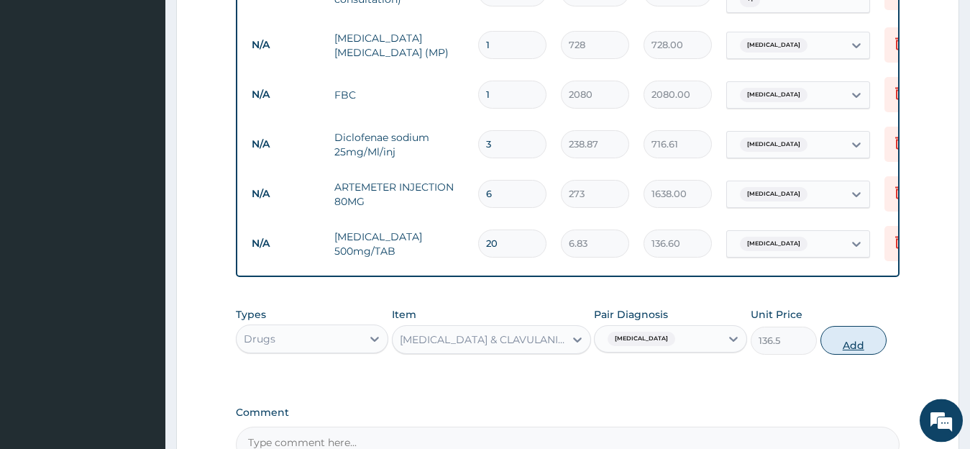
click at [829, 347] on button "Add" at bounding box center [854, 340] width 66 height 29
type input "0"
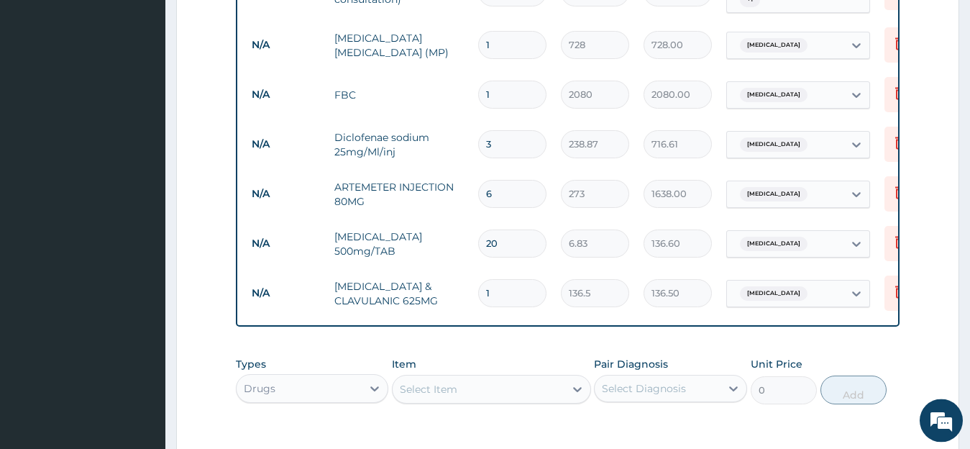
type input "10"
type input "1365.00"
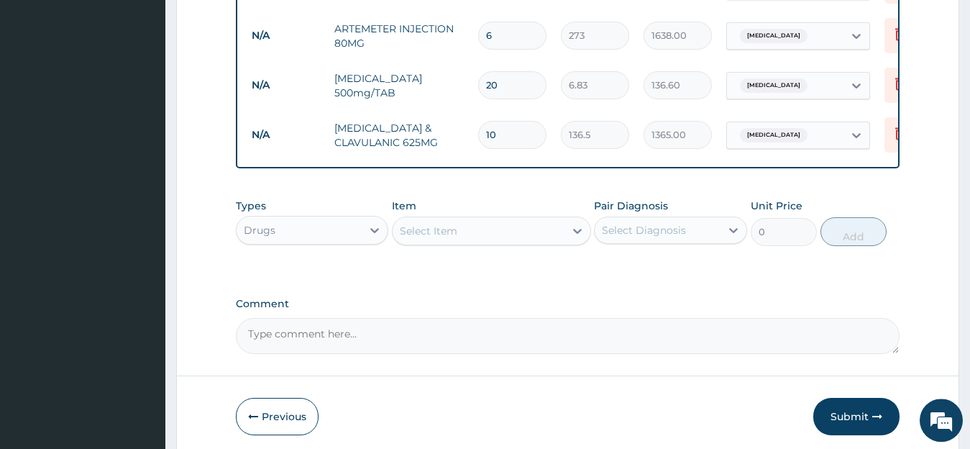
scroll to position [827, 0]
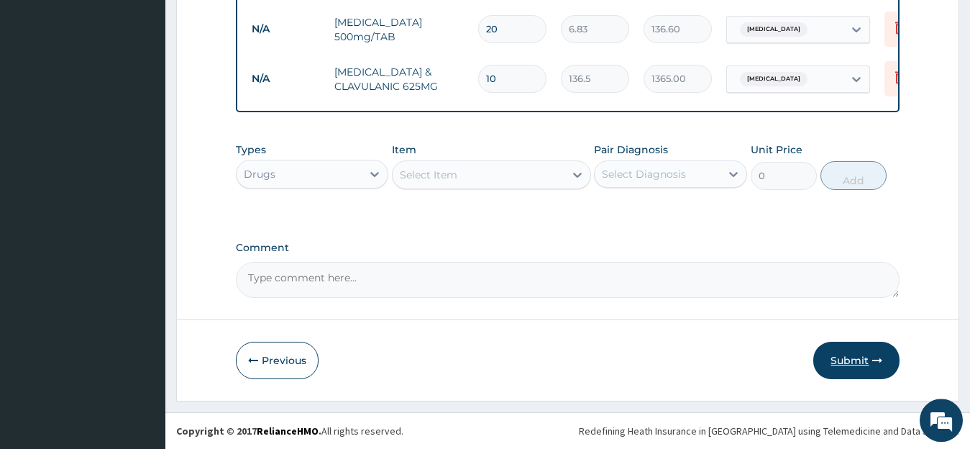
type input "10"
click at [845, 363] on button "Submit" at bounding box center [857, 360] width 86 height 37
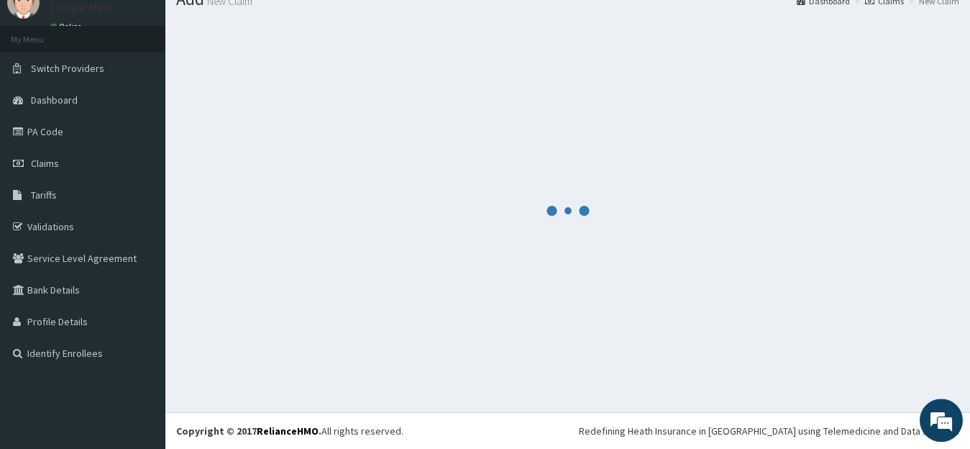
scroll to position [57, 0]
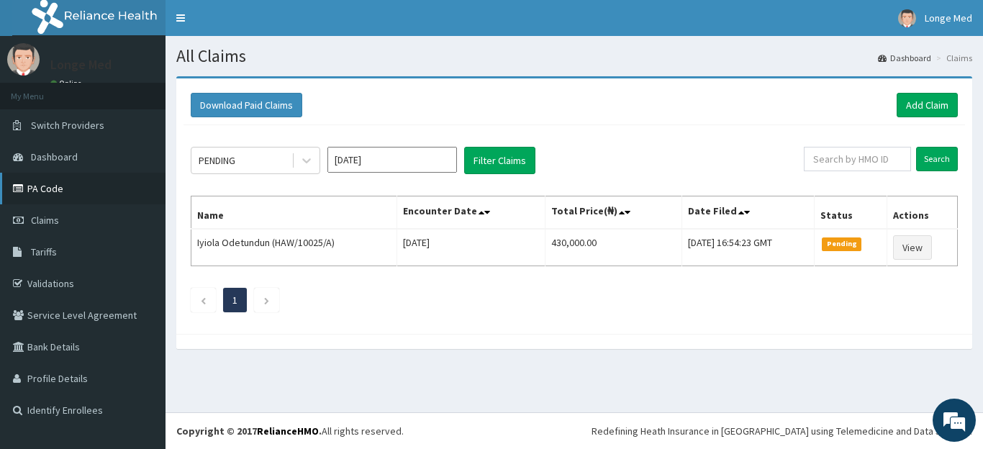
click at [48, 194] on link "PA Code" at bounding box center [82, 189] width 165 height 32
